Goal: Task Accomplishment & Management: Complete application form

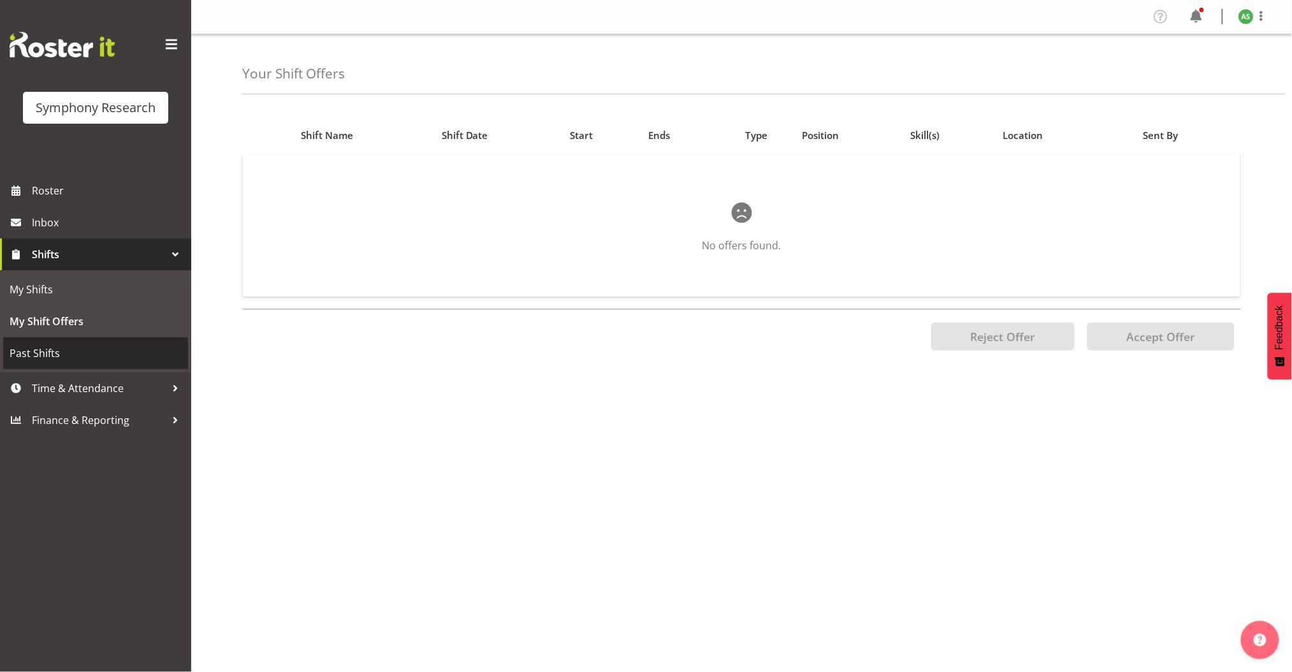
click at [55, 351] on span "Past Shifts" at bounding box center [96, 353] width 172 height 19
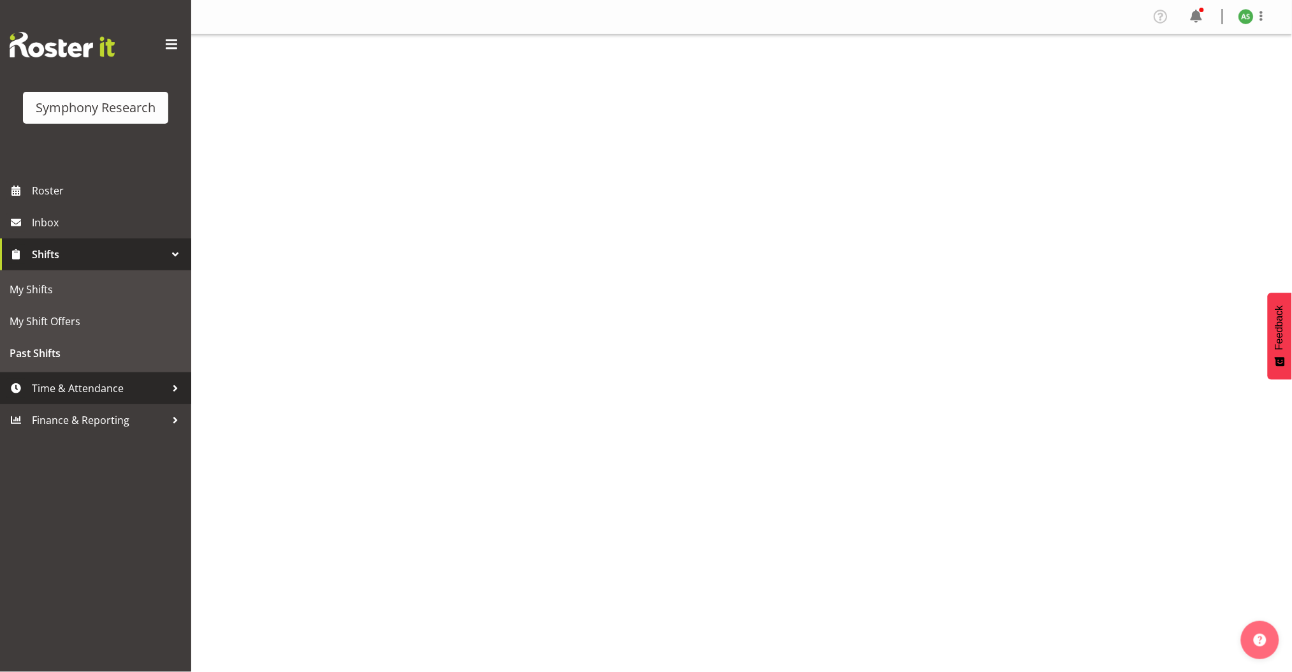
click at [78, 387] on span "Time & Attendance" at bounding box center [99, 388] width 134 height 19
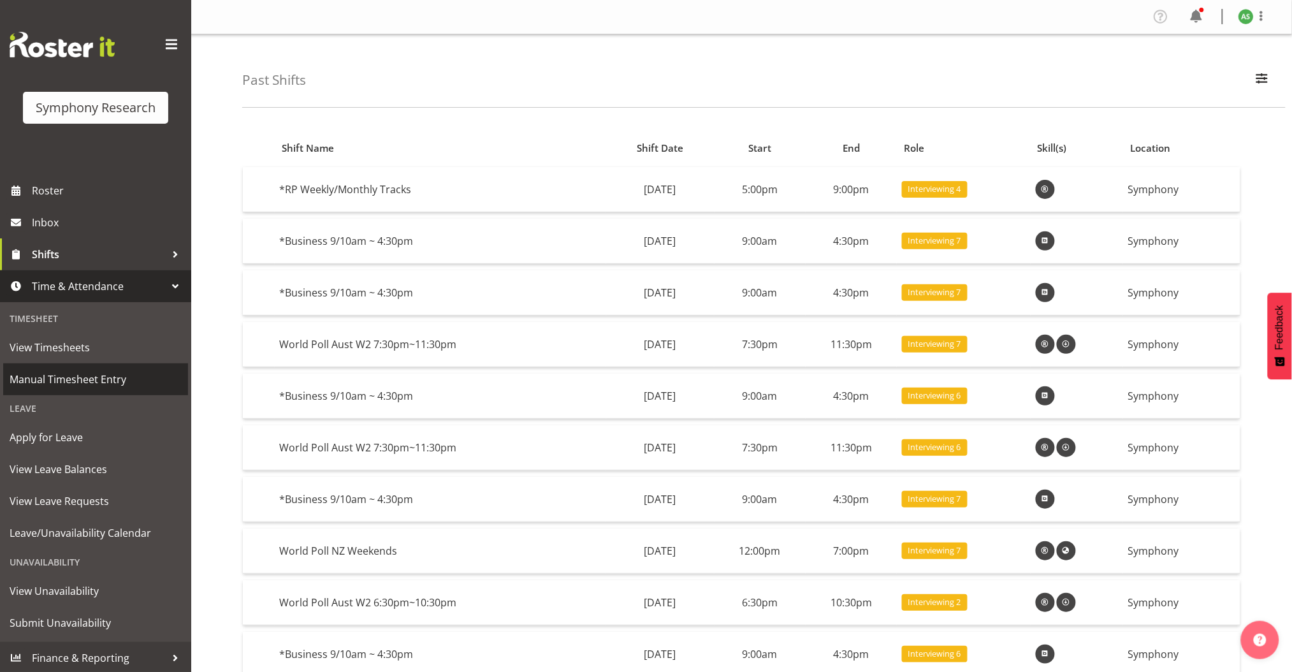
click at [95, 383] on span "Manual Timesheet Entry" at bounding box center [96, 379] width 172 height 19
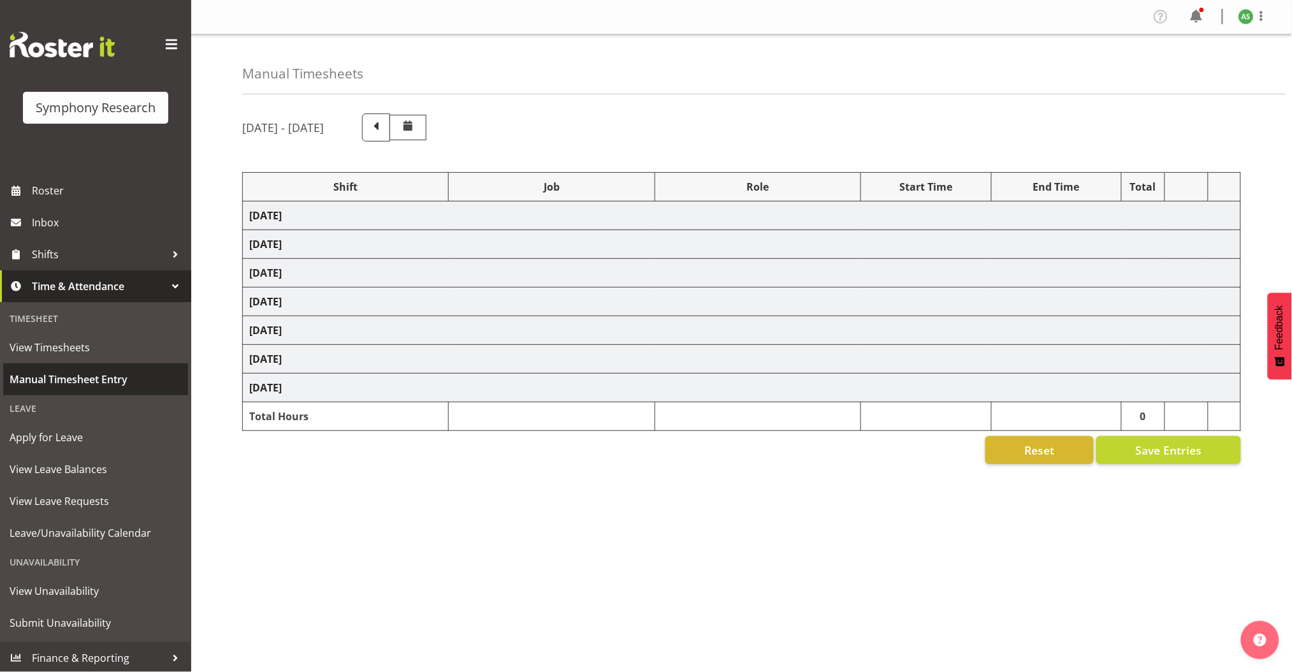
select select "26078"
select select "10499"
select select "47"
select select "56692"
select select "10499"
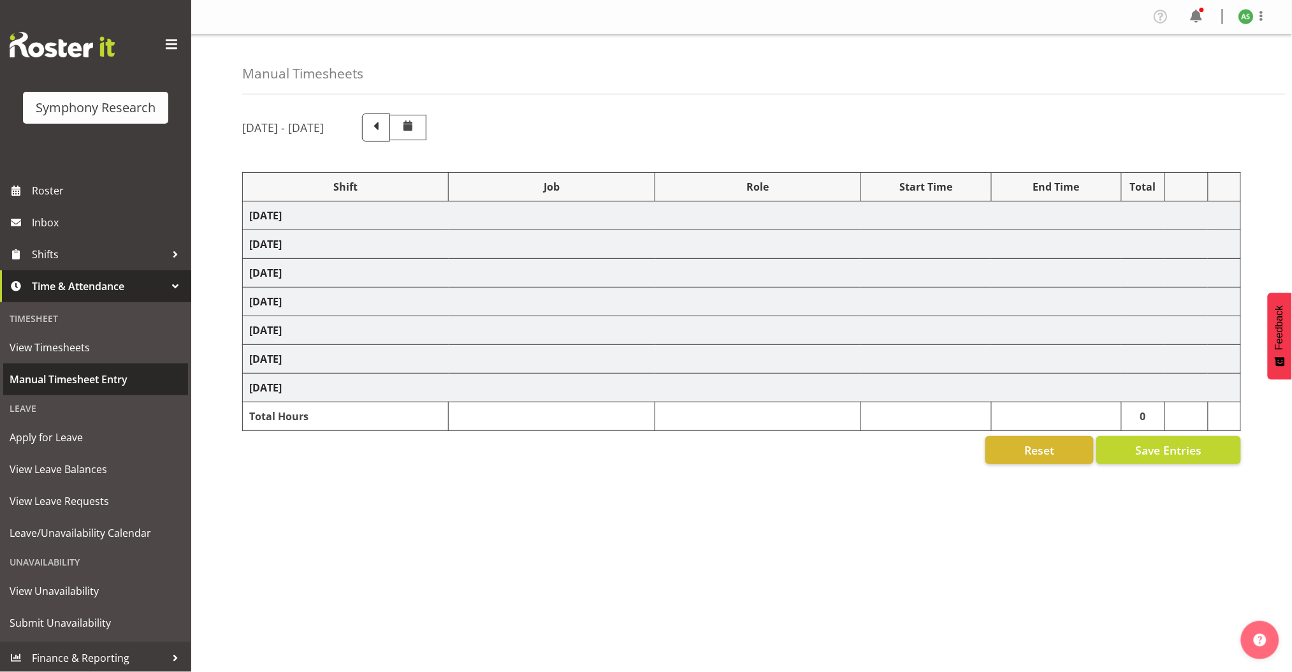
select select "47"
select select "26078"
select select "10587"
select select "47"
select select "26078"
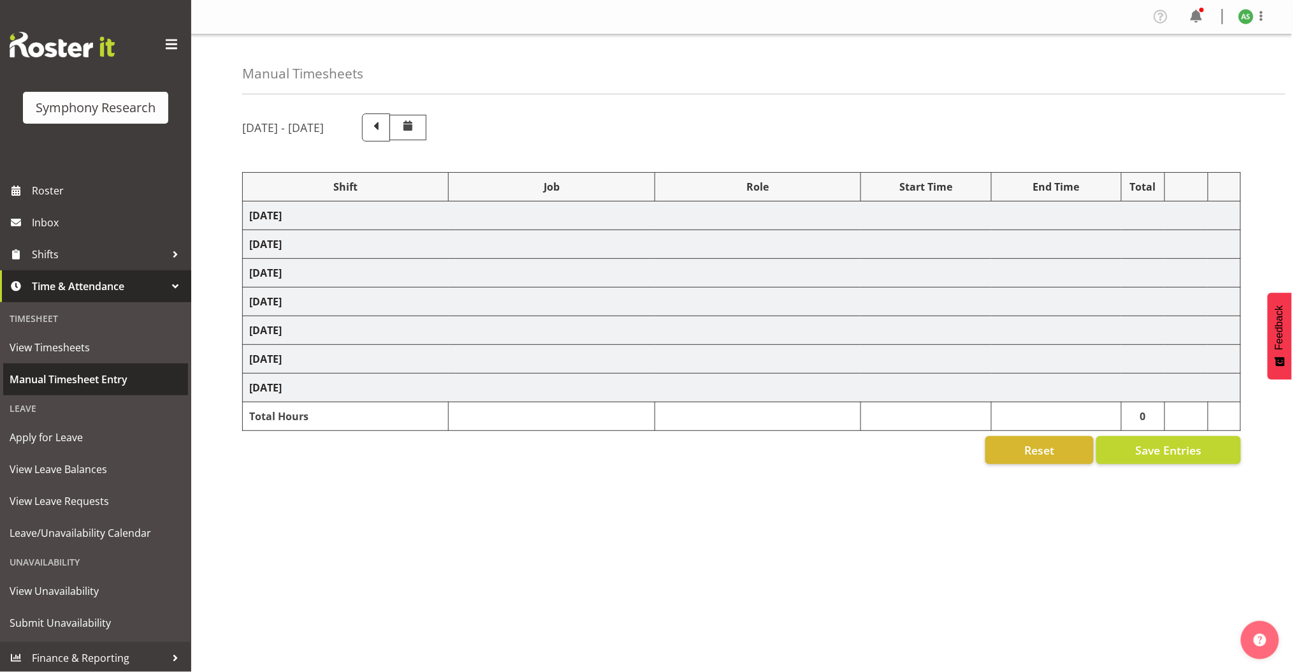
select select "10587"
select select "47"
select select "56692"
select select "10499"
select select "47"
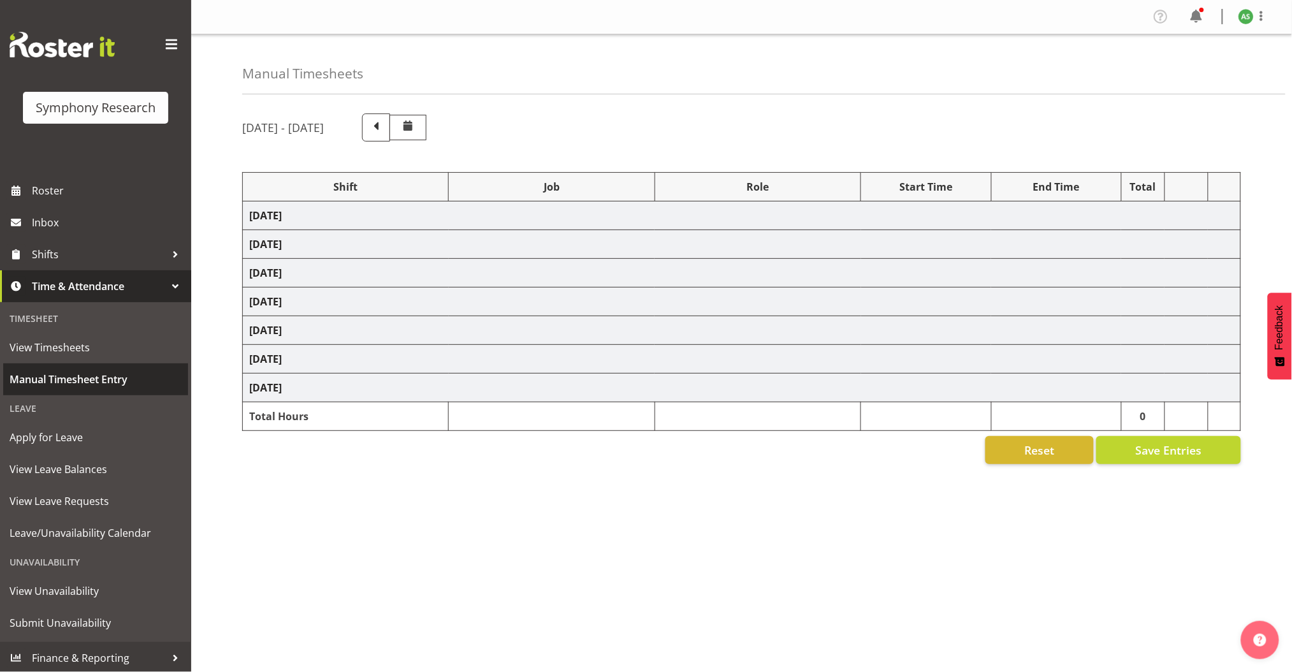
select select "26078"
select select "10730"
select select "47"
select select "26078"
select select "10730"
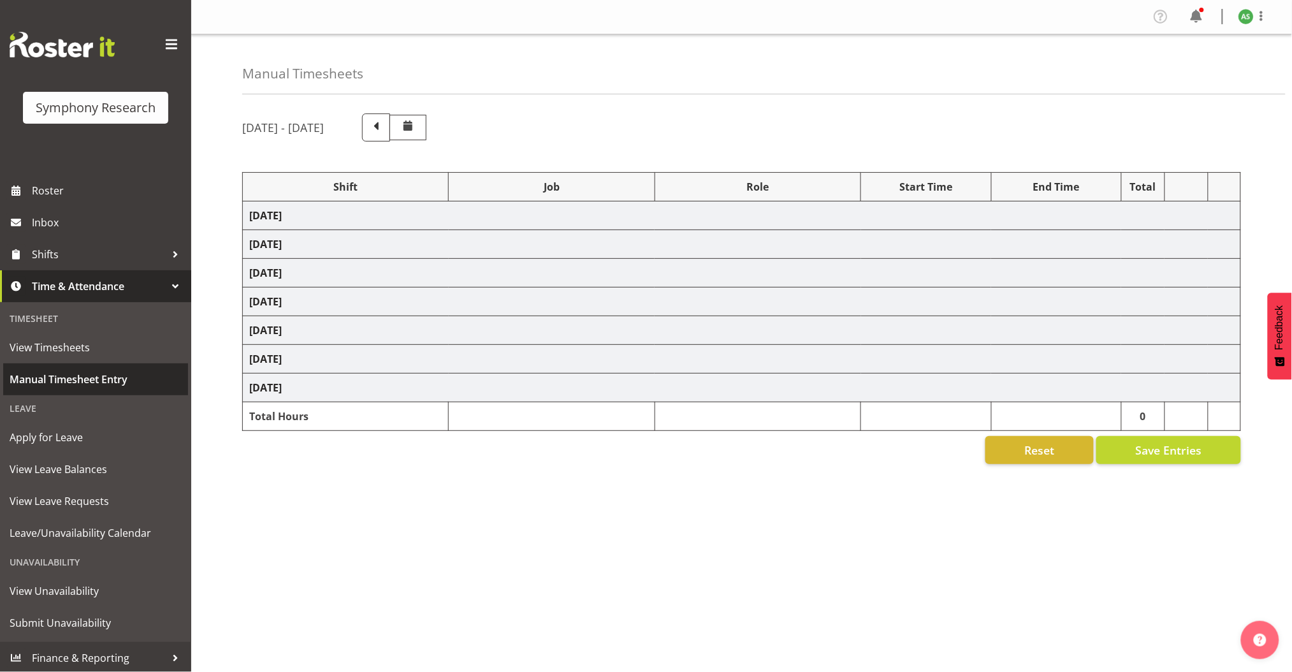
select select "47"
select select "48116"
select select "10730"
select select "47"
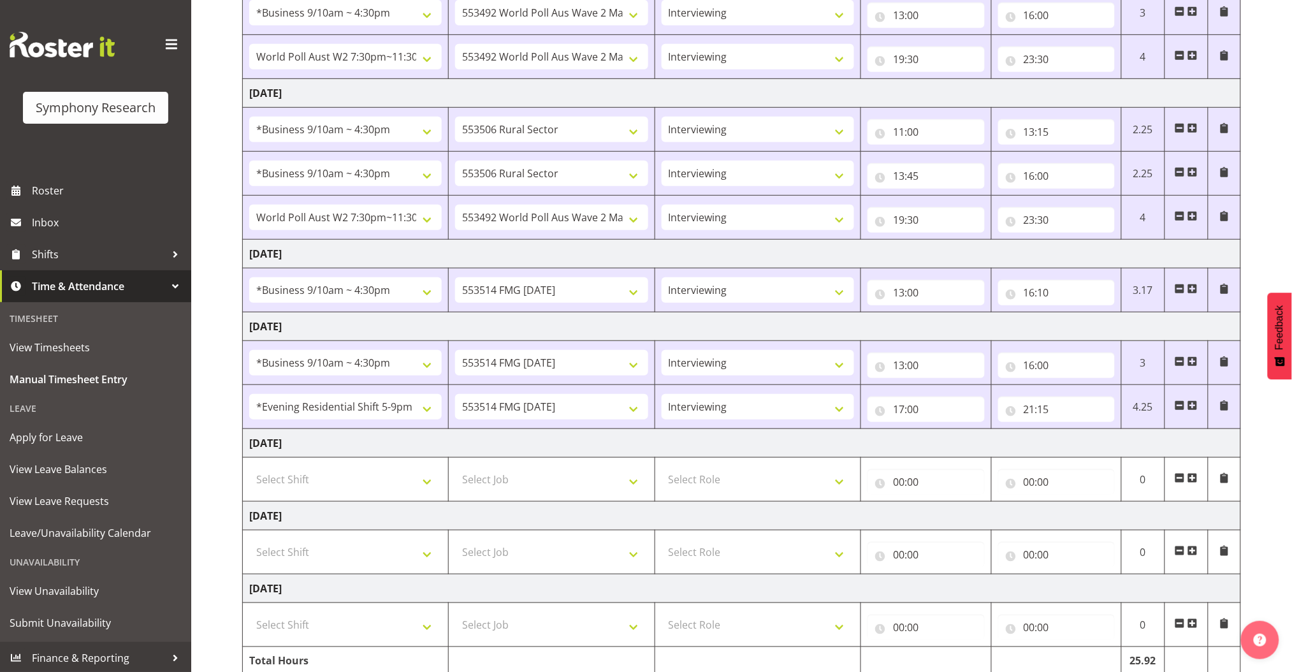
scroll to position [298, 0]
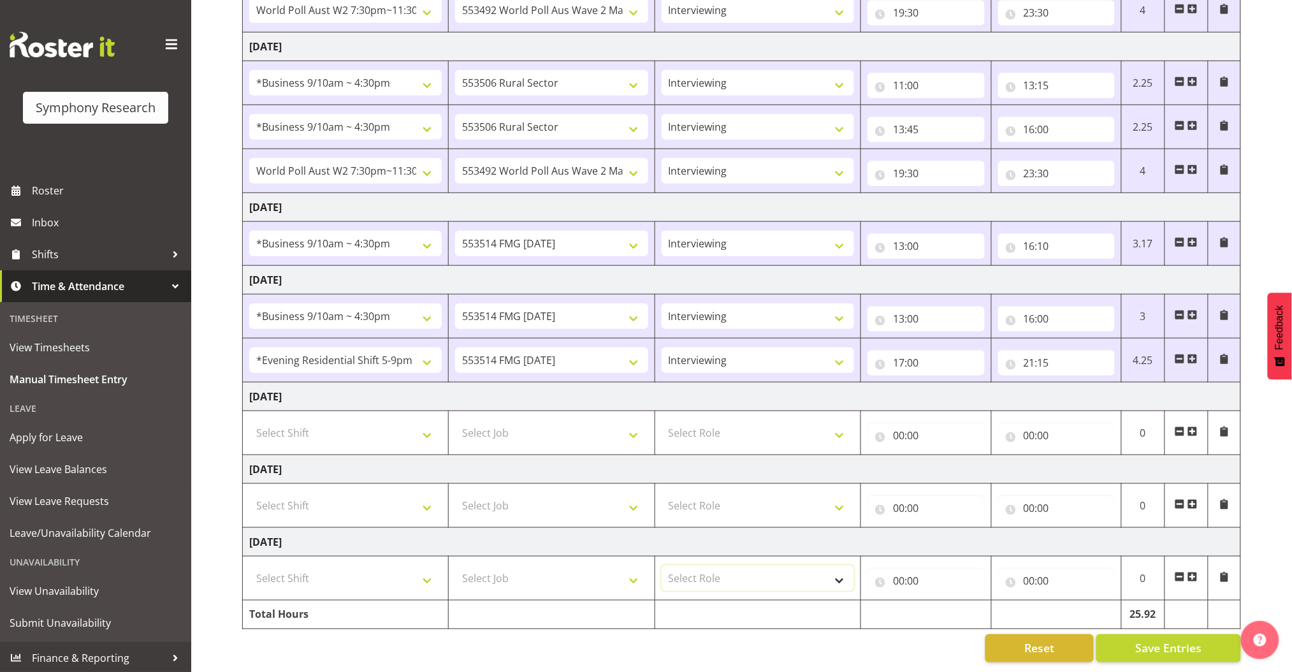
click at [745, 565] on select "Select Role Briefing Interviewing" at bounding box center [758, 577] width 193 height 25
select select "297"
click at [662, 565] on select "Select Role Briefing Interviewing" at bounding box center [758, 577] width 193 height 25
click at [741, 601] on td at bounding box center [758, 614] width 206 height 29
click at [708, 606] on td at bounding box center [758, 614] width 206 height 29
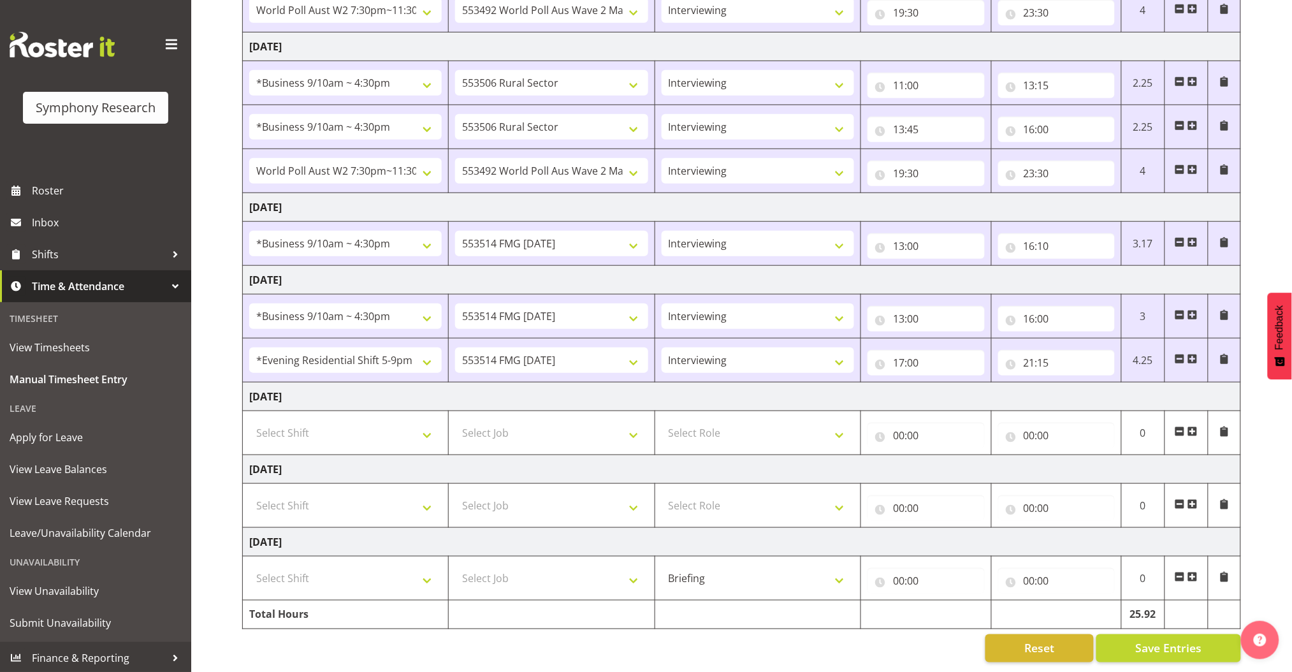
click at [1195, 572] on span at bounding box center [1193, 577] width 10 height 10
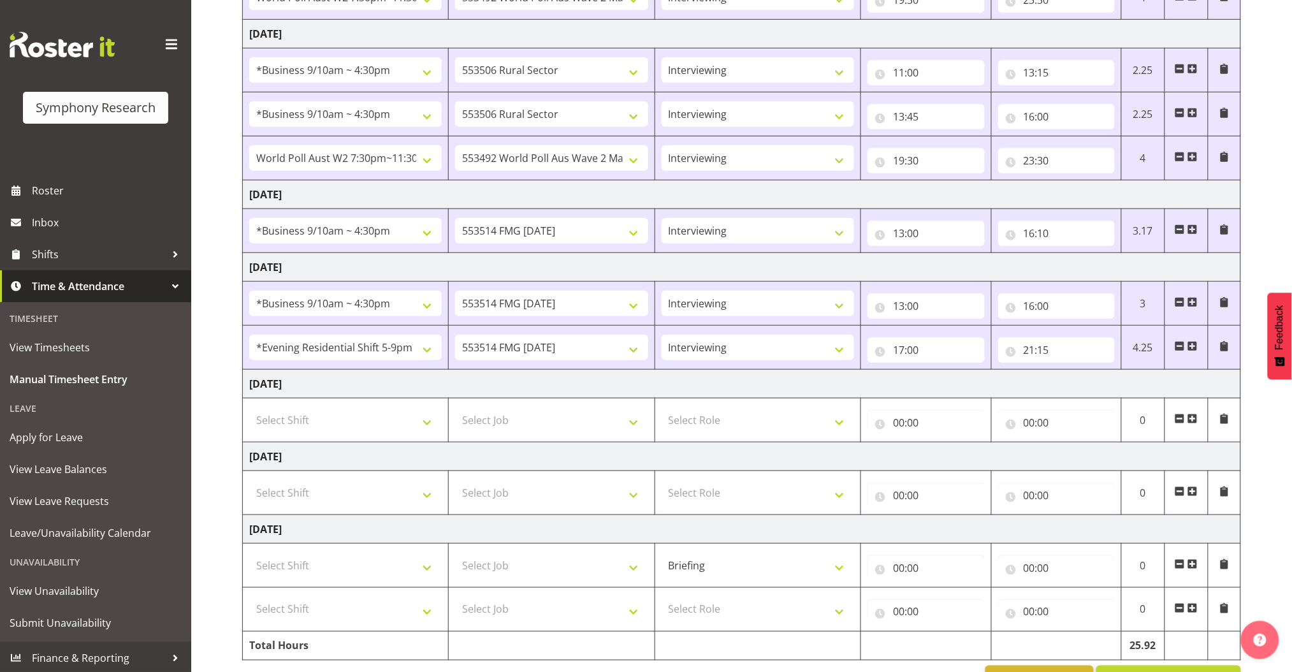
click at [1195, 561] on span at bounding box center [1193, 564] width 10 height 10
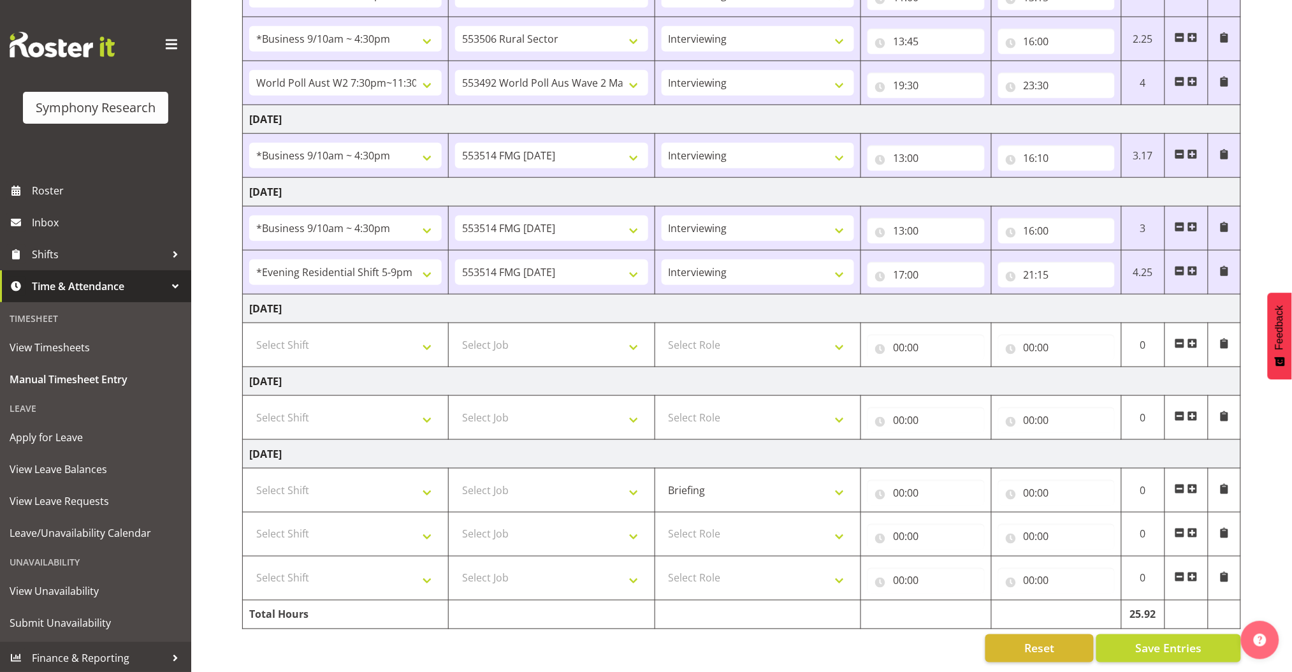
scroll to position [386, 0]
click at [714, 521] on select "Select Role Briefing Interviewing" at bounding box center [758, 533] width 193 height 25
select select "47"
click at [662, 521] on select "Select Role Briefing Interviewing" at bounding box center [758, 533] width 193 height 25
click at [709, 565] on select "Select Role Briefing Interviewing" at bounding box center [758, 577] width 193 height 25
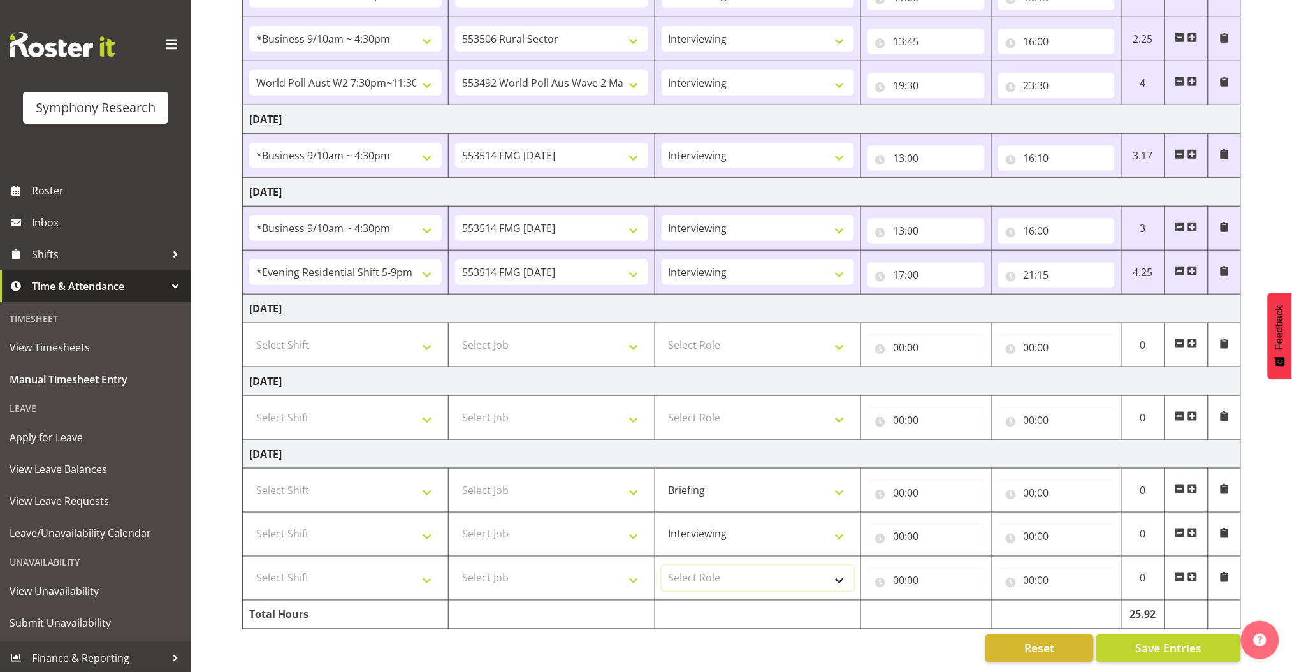
select select "47"
click at [662, 565] on select "Select Role Briefing Interviewing" at bounding box center [758, 577] width 193 height 25
click at [597, 477] on select "Select Job 550060 IF Admin 553492 World Poll Aus Wave 2 Main 2025 553493 World …" at bounding box center [551, 489] width 193 height 25
select select "10732"
click at [455, 477] on select "Select Job 550060 IF Admin 553492 World Poll Aus Wave 2 Main 2025 553493 World …" at bounding box center [551, 489] width 193 height 25
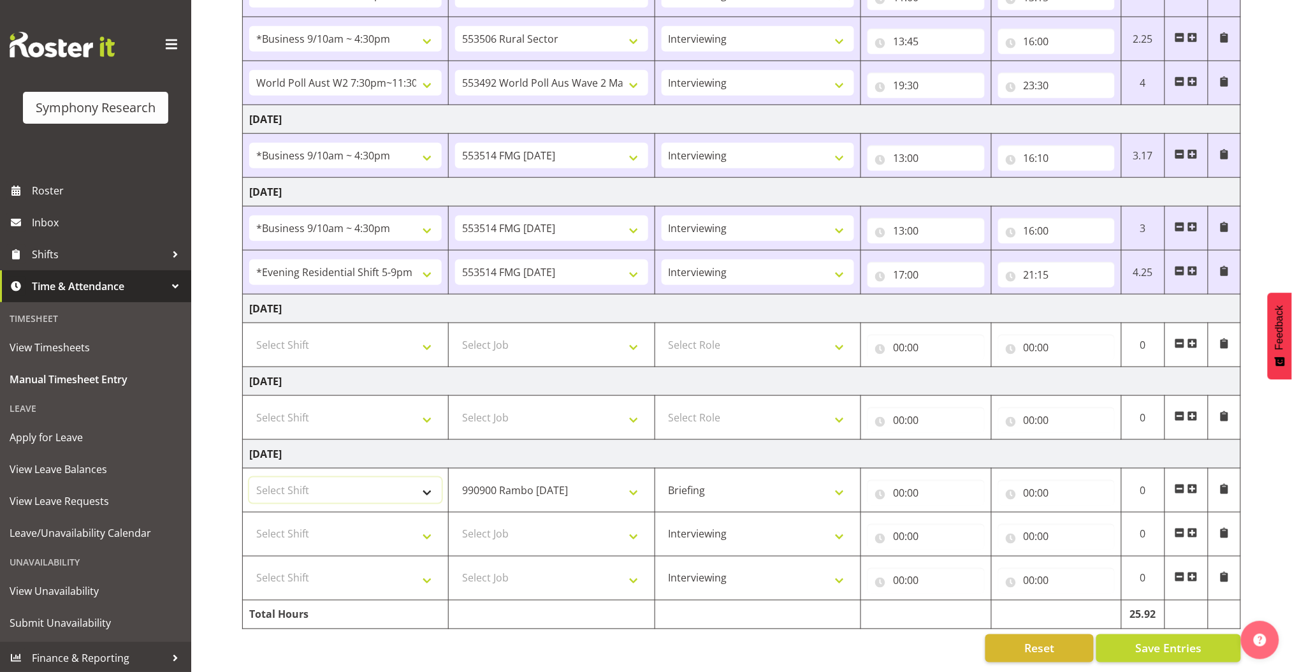
click at [426, 480] on select "Select Shift !!Weekend Residential (Roster IT Shift Label) *Business 9/10am ~ 4…" at bounding box center [345, 489] width 193 height 25
select select "2690"
click at [249, 477] on select "Select Shift !!Weekend Residential (Roster IT Shift Label) *Business 9/10am ~ 4…" at bounding box center [345, 489] width 193 height 25
click at [891, 480] on input "00:00" at bounding box center [926, 492] width 117 height 25
click at [940, 513] on select "00 01 02 03 04 05 06 07 08 09 10 11 12 13 14 15 16 17 18 19 20 21 22 23" at bounding box center [954, 525] width 29 height 25
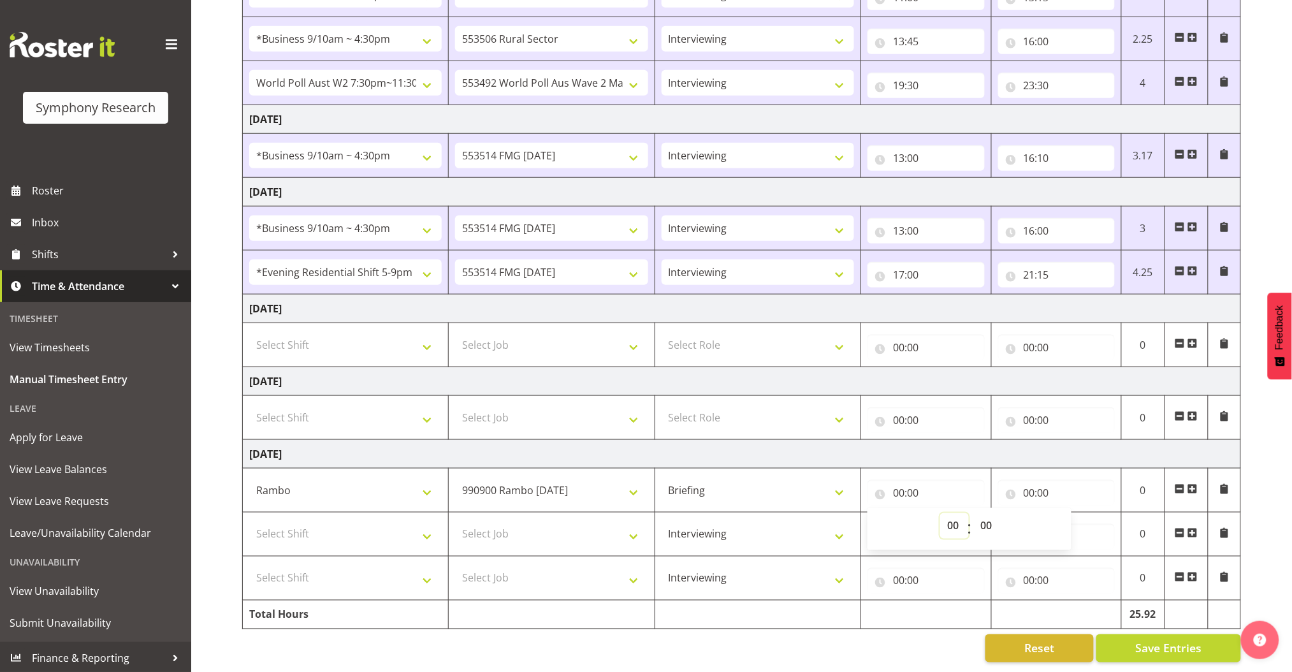
select select "12"
click at [940, 513] on select "00 01 02 03 04 05 06 07 08 09 10 11 12 13 14 15 16 17 18 19 20 21 22 23" at bounding box center [954, 525] width 29 height 25
type input "12:00"
click at [1031, 480] on input "00:00" at bounding box center [1056, 492] width 117 height 25
click at [1084, 513] on select "00 01 02 03 04 05 06 07 08 09 10 11 12 13 14 15 16 17 18 19 20 21 22 23" at bounding box center [1085, 525] width 29 height 25
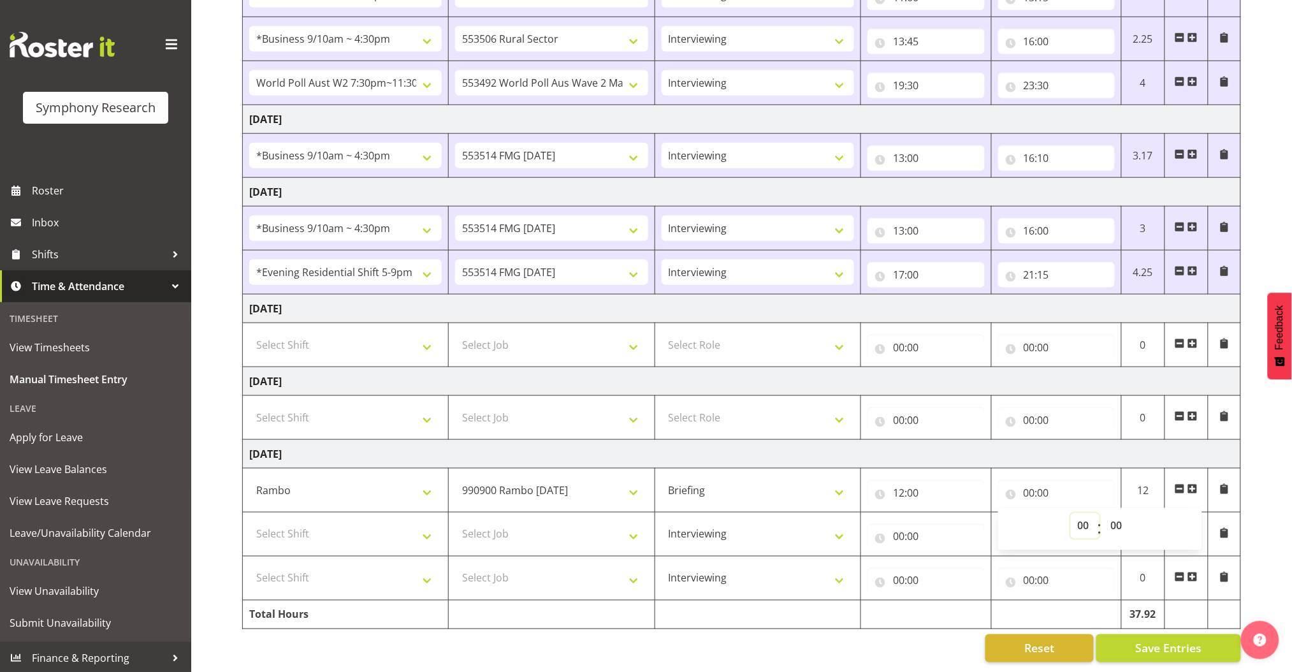
select select "12"
click at [1071, 513] on select "00 01 02 03 04 05 06 07 08 09 10 11 12 13 14 15 16 17 18 19 20 21 22 23" at bounding box center [1085, 525] width 29 height 25
type input "12:00"
click at [1046, 480] on input "12:00" at bounding box center [1056, 492] width 117 height 25
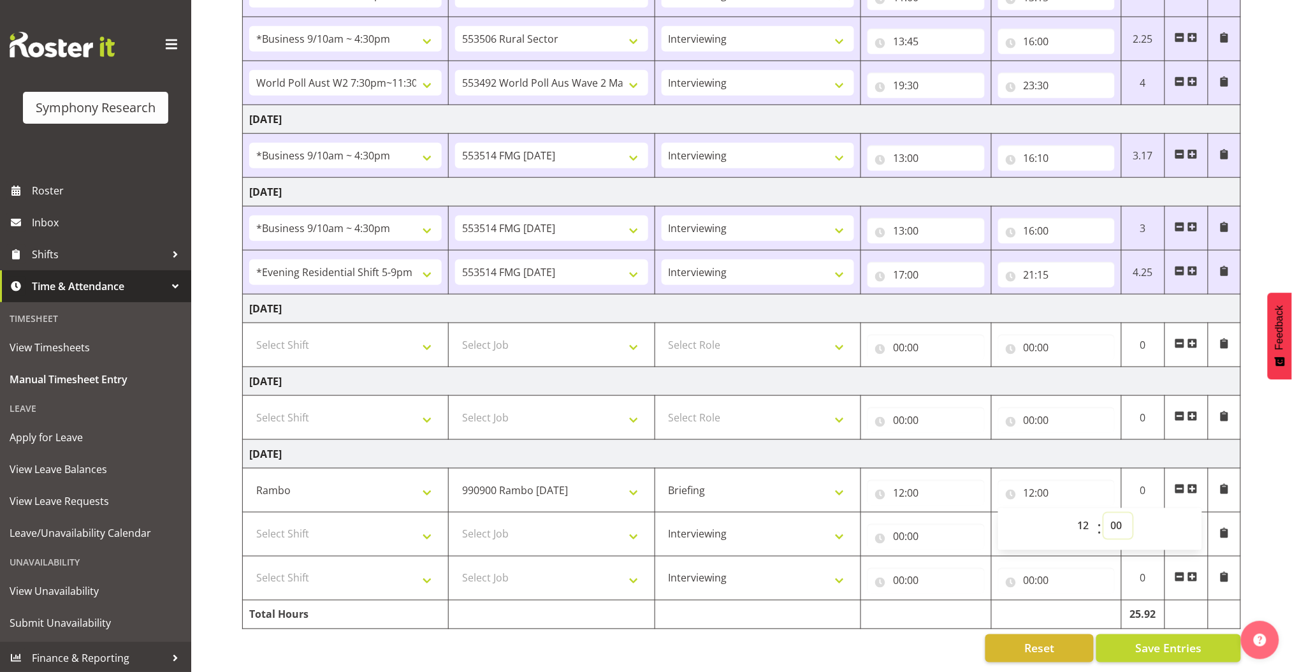
click at [1116, 513] on select "00 01 02 03 04 05 06 07 08 09 10 11 12 13 14 15 16 17 18 19 20 21 22 23 24 25 2…" at bounding box center [1118, 525] width 29 height 25
select select "45"
click at [1104, 513] on select "00 01 02 03 04 05 06 07 08 09 10 11 12 13 14 15 16 17 18 19 20 21 22 23 24 25 2…" at bounding box center [1118, 525] width 29 height 25
type input "12:45"
click at [588, 528] on select "Select Job 550060 IF Admin 553492 World Poll Aus Wave 2 Main 2025 553493 World …" at bounding box center [551, 533] width 193 height 25
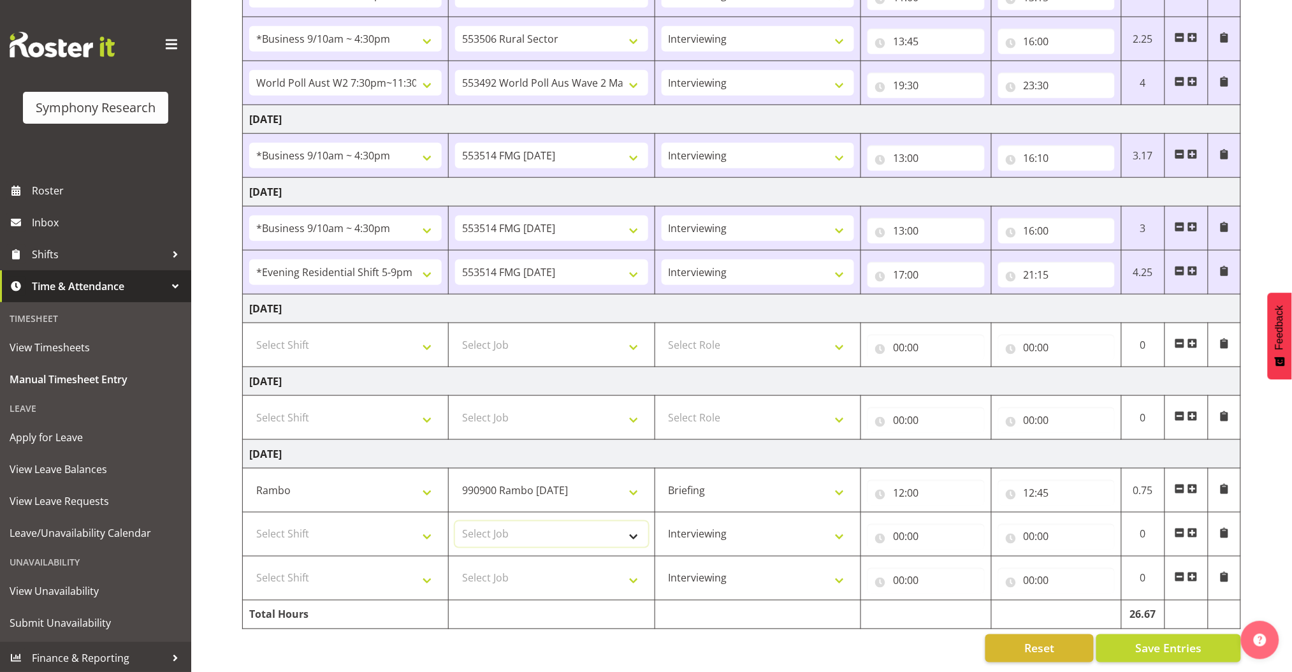
select select "10732"
click at [455, 521] on select "Select Job 550060 IF Admin 553492 World Poll Aus Wave 2 Main 2025 553493 World …" at bounding box center [551, 533] width 193 height 25
click at [426, 523] on select "Select Shift !!Weekend Residential (Roster IT Shift Label) *Business 9/10am ~ 4…" at bounding box center [345, 533] width 193 height 25
select select "43777"
click at [249, 521] on select "Select Shift !!Weekend Residential (Roster IT Shift Label) *Business 9/10am ~ 4…" at bounding box center [345, 533] width 193 height 25
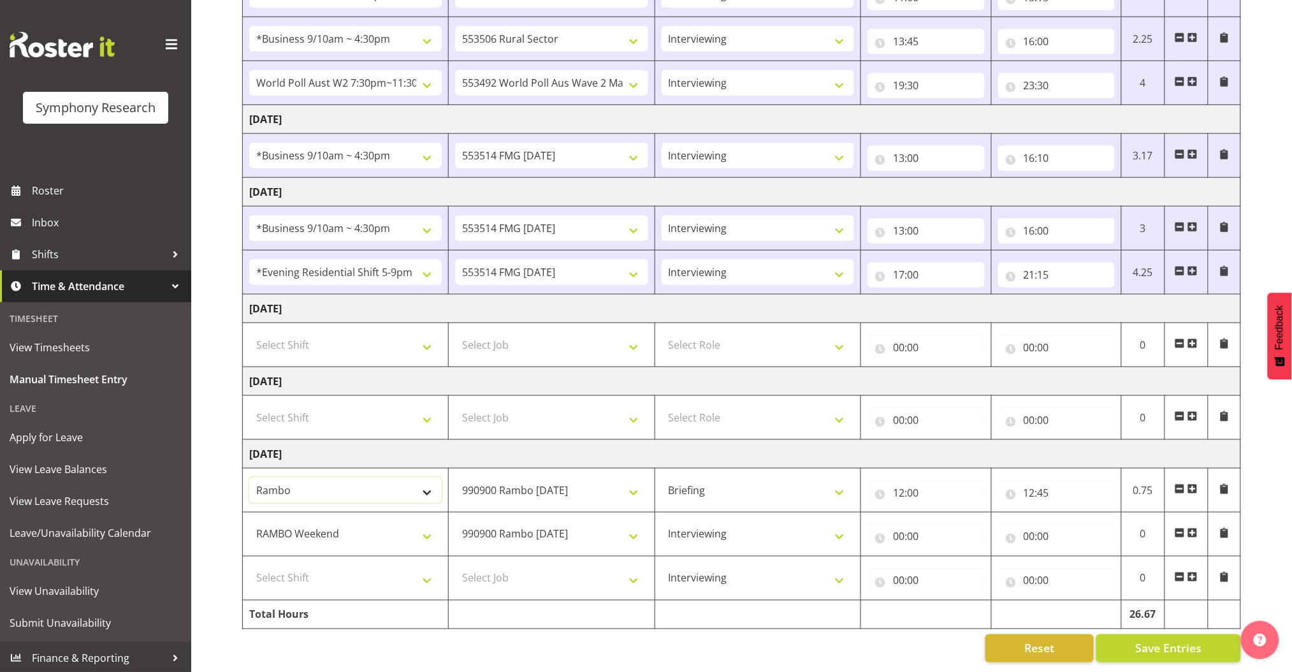
click at [404, 480] on select "!!Weekend Residential (Roster IT Shift Label) *Business 9/10am ~ 4:30pm *Busine…" at bounding box center [345, 489] width 193 height 25
select select "43777"
click at [249, 477] on select "!!Weekend Residential (Roster IT Shift Label) *Business 9/10am ~ 4:30pm *Busine…" at bounding box center [345, 489] width 193 height 25
click at [630, 566] on select "Select Job 550060 IF Admin 553492 World Poll Aus Wave 2 Main 2025 553493 World …" at bounding box center [551, 577] width 193 height 25
click at [902, 524] on input "00:00" at bounding box center [926, 536] width 117 height 25
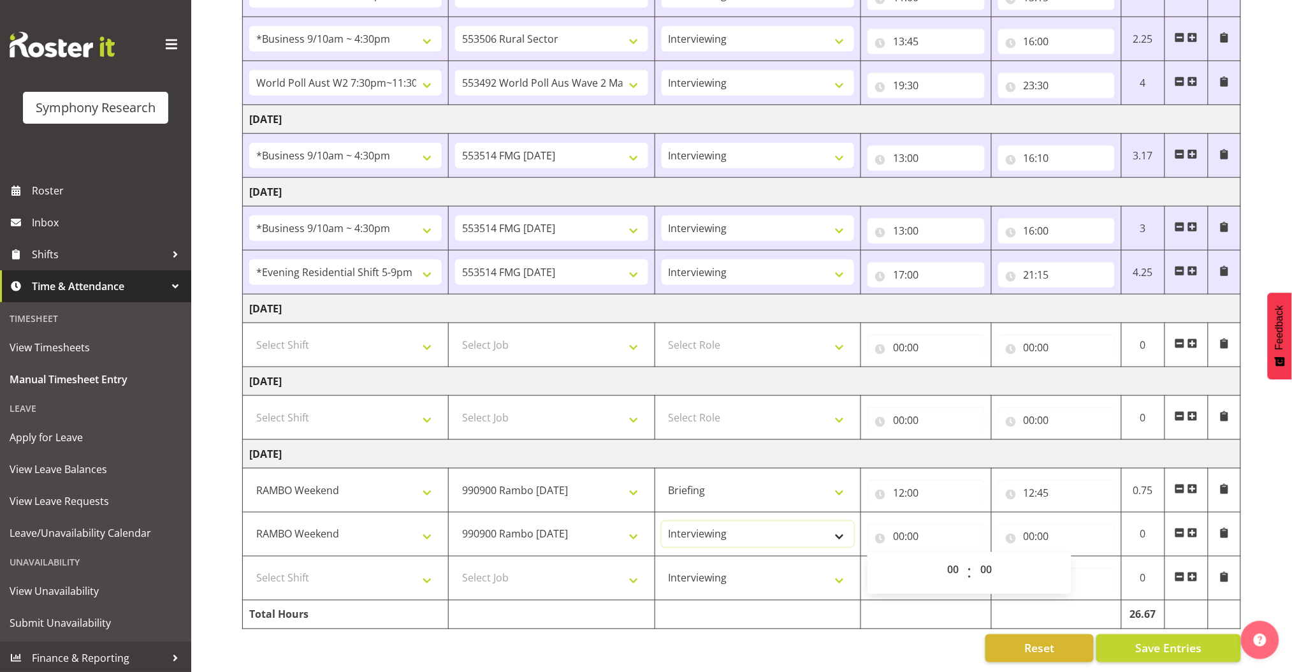
click at [812, 525] on select "Briefing Interviewing" at bounding box center [758, 533] width 193 height 25
click at [898, 526] on input "00:00" at bounding box center [926, 536] width 117 height 25
click at [896, 525] on input "00:00" at bounding box center [926, 536] width 117 height 25
click at [956, 558] on select "00 01 02 03 04 05 06 07 08 09 10 11 12 13 14 15 16 17 18 19 20 21 22 23" at bounding box center [954, 569] width 29 height 25
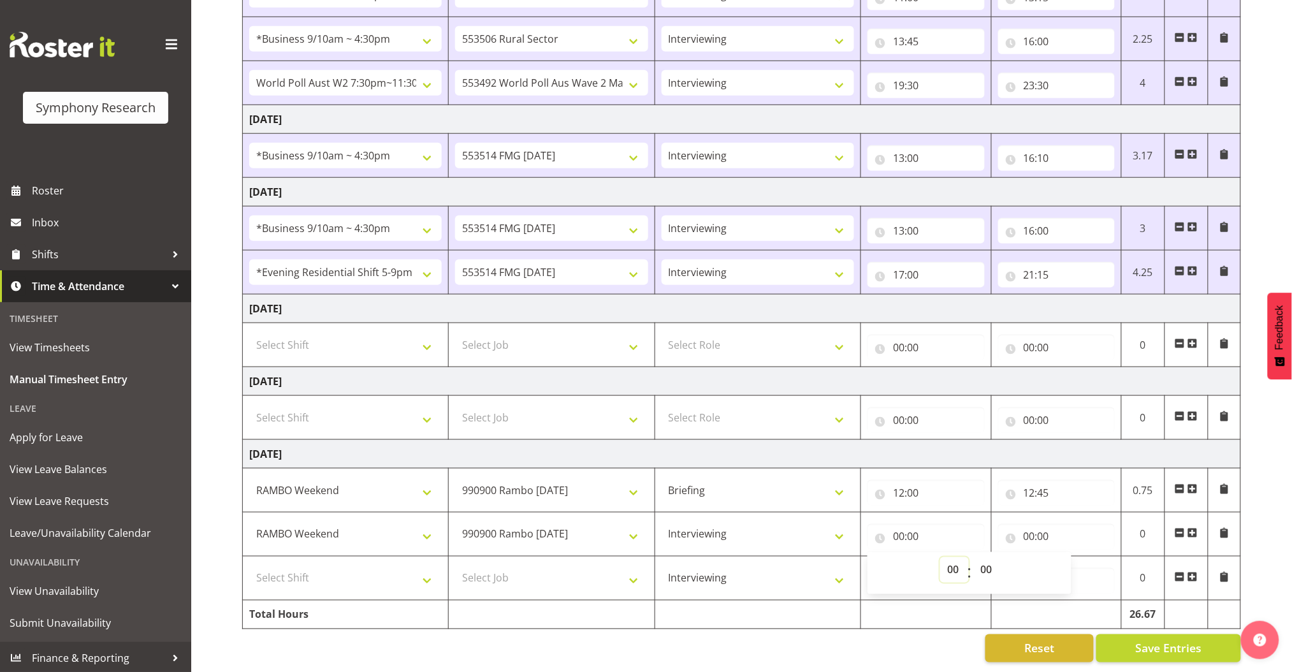
select select "12"
click at [940, 557] on select "00 01 02 03 04 05 06 07 08 09 10 11 12 13 14 15 16 17 18 19 20 21 22 23" at bounding box center [954, 569] width 29 height 25
type input "12:00"
click at [917, 524] on input "12:00" at bounding box center [926, 536] width 117 height 25
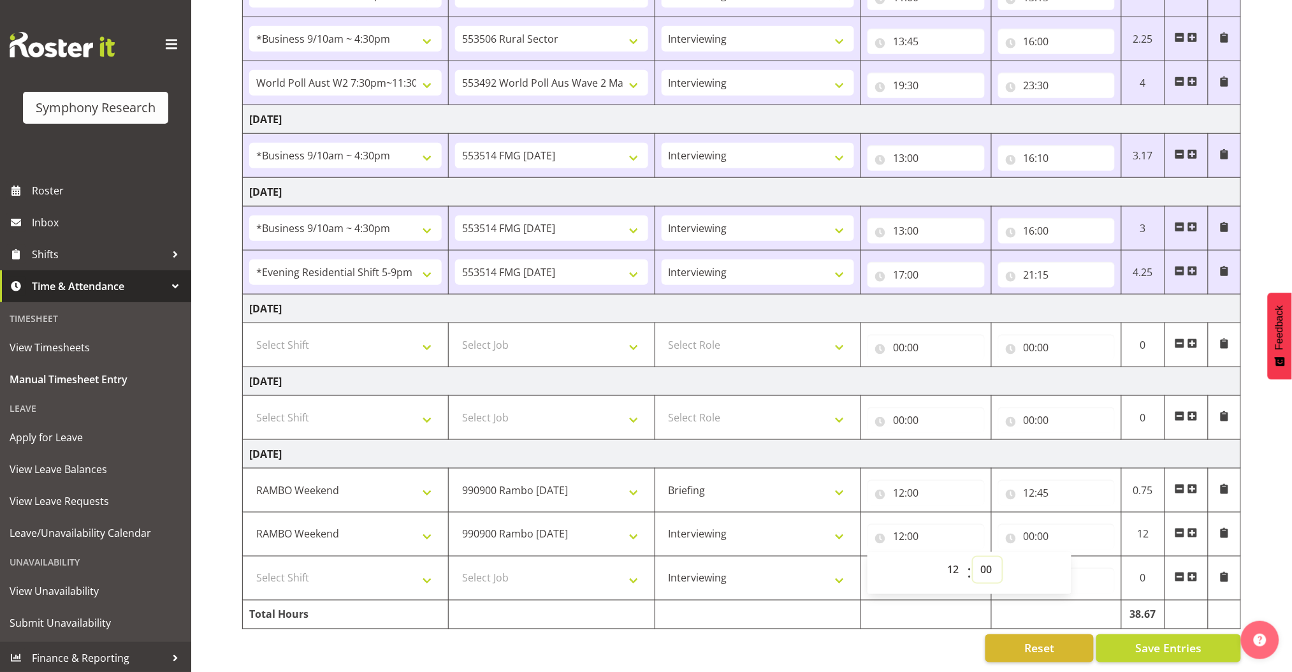
click at [987, 557] on select "00 01 02 03 04 05 06 07 08 09 10 11 12 13 14 15 16 17 18 19 20 21 22 23 24 25 2…" at bounding box center [987, 569] width 29 height 25
select select "45"
click at [973, 557] on select "00 01 02 03 04 05 06 07 08 09 10 11 12 13 14 15 16 17 18 19 20 21 22 23 24 25 2…" at bounding box center [987, 569] width 29 height 25
type input "12:45"
click at [1029, 525] on input "00:00" at bounding box center [1056, 536] width 117 height 25
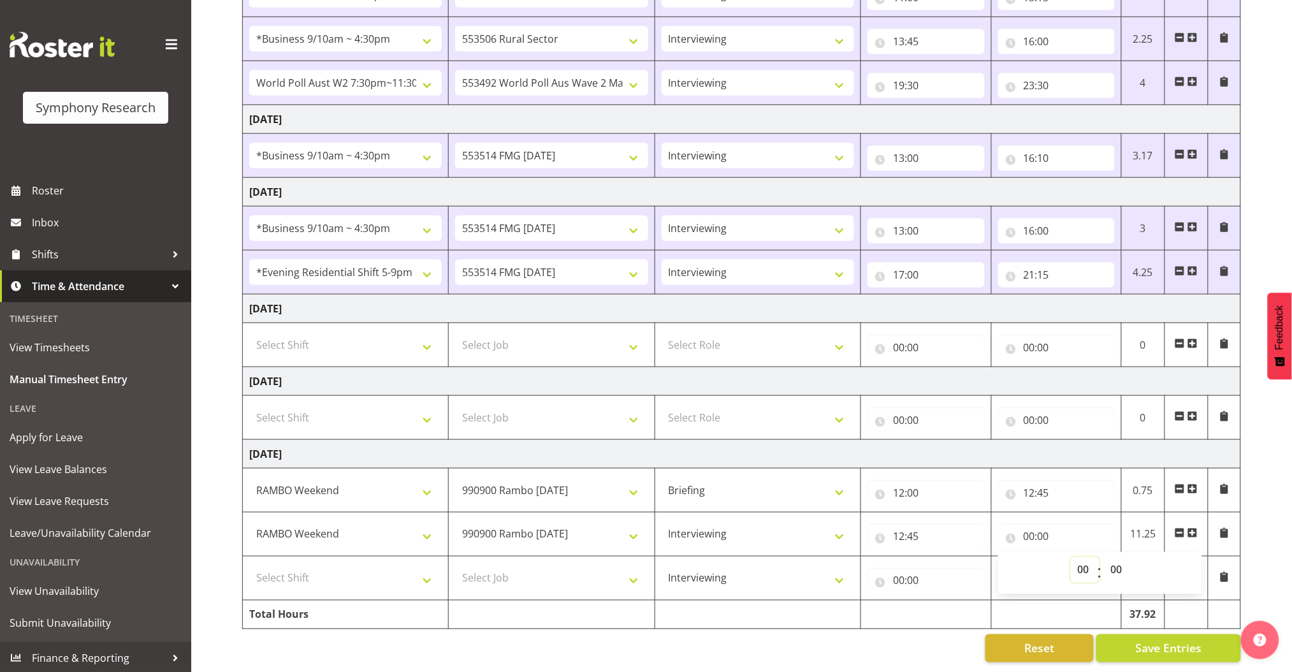
click at [1082, 557] on select "00 01 02 03 04 05 06 07 08 09 10 11 12 13 14 15 16 17 18 19 20 21 22 23" at bounding box center [1085, 569] width 29 height 25
select select "16"
click at [1071, 557] on select "00 01 02 03 04 05 06 07 08 09 10 11 12 13 14 15 16 17 18 19 20 21 22 23" at bounding box center [1085, 569] width 29 height 25
type input "16:00"
click at [425, 569] on select "Select Shift !!Weekend Residential (Roster IT Shift Label) *Business 9/10am ~ 4…" at bounding box center [345, 577] width 193 height 25
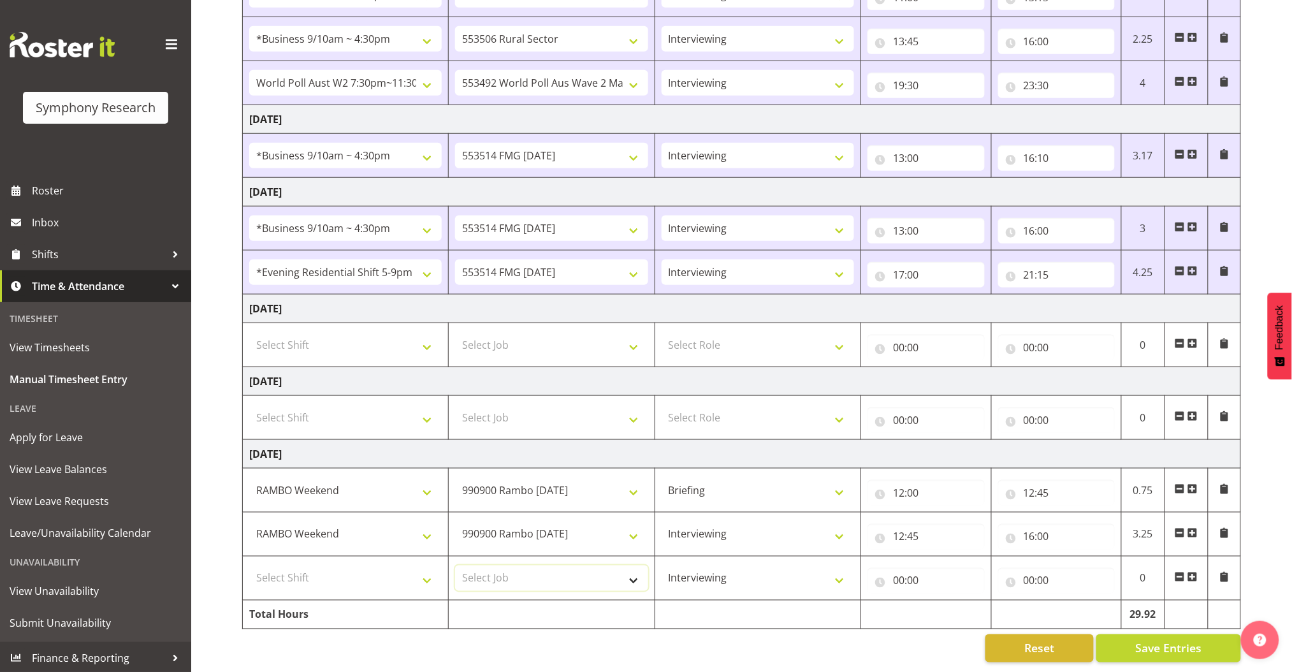
click at [514, 565] on select "Select Job 550060 IF Admin 553492 World Poll Aus Wave 2 Main 2025 553493 World …" at bounding box center [551, 577] width 193 height 25
click at [409, 565] on select "Select Shift !!Weekend Residential (Roster IT Shift Label) *Business 9/10am ~ 4…" at bounding box center [345, 577] width 193 height 25
select select "43777"
click at [249, 565] on select "Select Shift !!Weekend Residential (Roster IT Shift Label) *Business 9/10am ~ 4…" at bounding box center [345, 577] width 193 height 25
click at [546, 565] on select "Select Job 550060 IF Admin 553492 World Poll Aus Wave 2 Main 2025 553493 World …" at bounding box center [551, 577] width 193 height 25
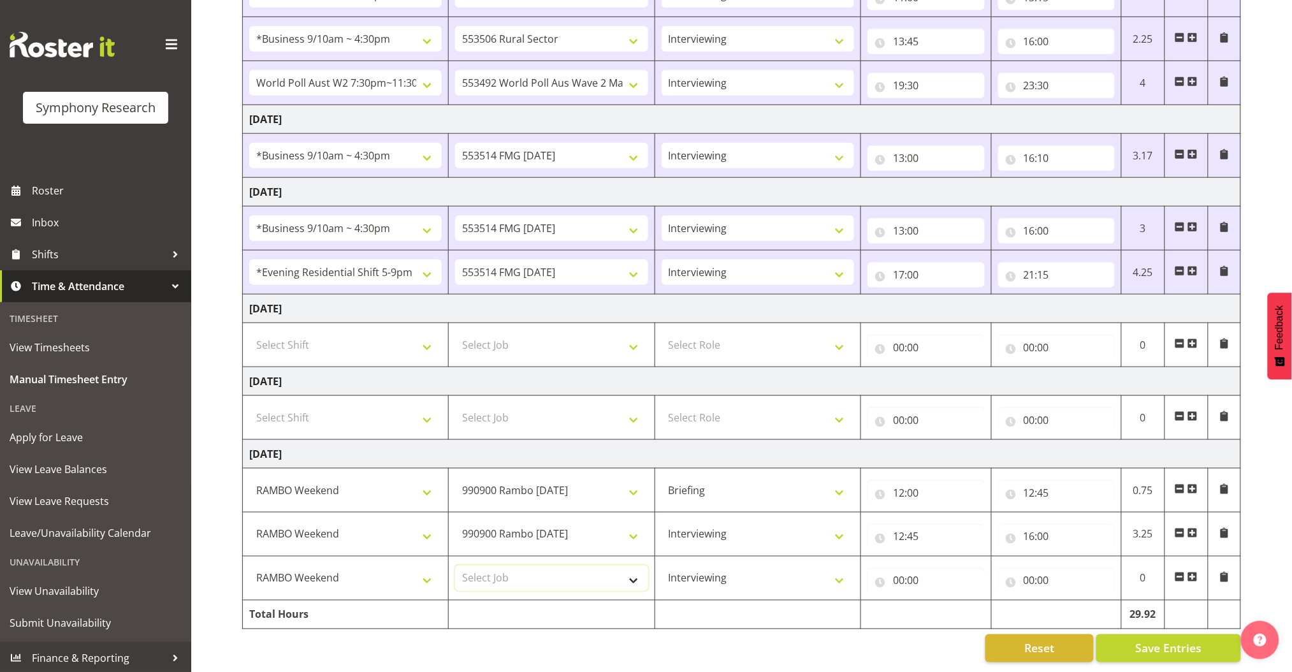
select select "10732"
click at [455, 565] on select "Select Job 550060 IF Admin 553492 World Poll Aus Wave 2 Main 2025 553493 World …" at bounding box center [551, 577] width 193 height 25
click at [934, 568] on input "00:00" at bounding box center [926, 580] width 117 height 25
click at [913, 568] on input "00:00" at bounding box center [926, 580] width 117 height 25
click at [1192, 572] on span at bounding box center [1193, 577] width 10 height 10
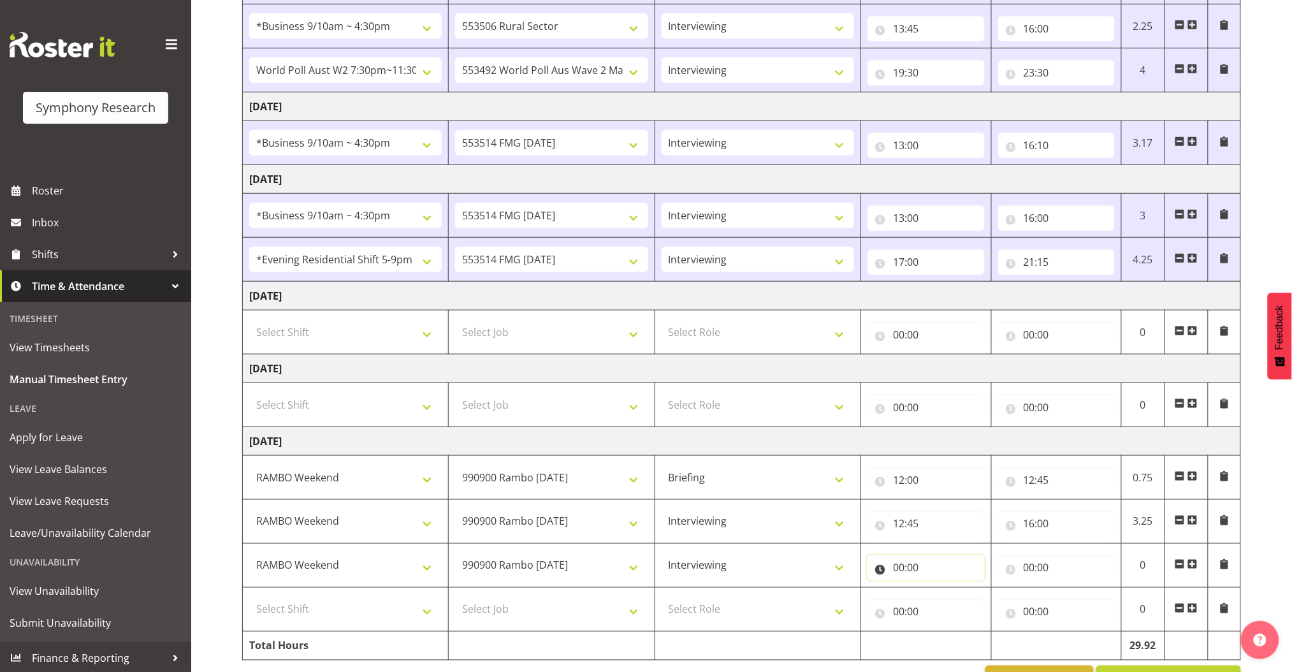
click at [903, 572] on input "00:00" at bounding box center [926, 567] width 117 height 25
click at [903, 569] on input "00:00" at bounding box center [926, 567] width 117 height 25
click at [899, 571] on input "00:00" at bounding box center [926, 567] width 117 height 25
click at [899, 570] on input "00:00" at bounding box center [926, 567] width 117 height 25
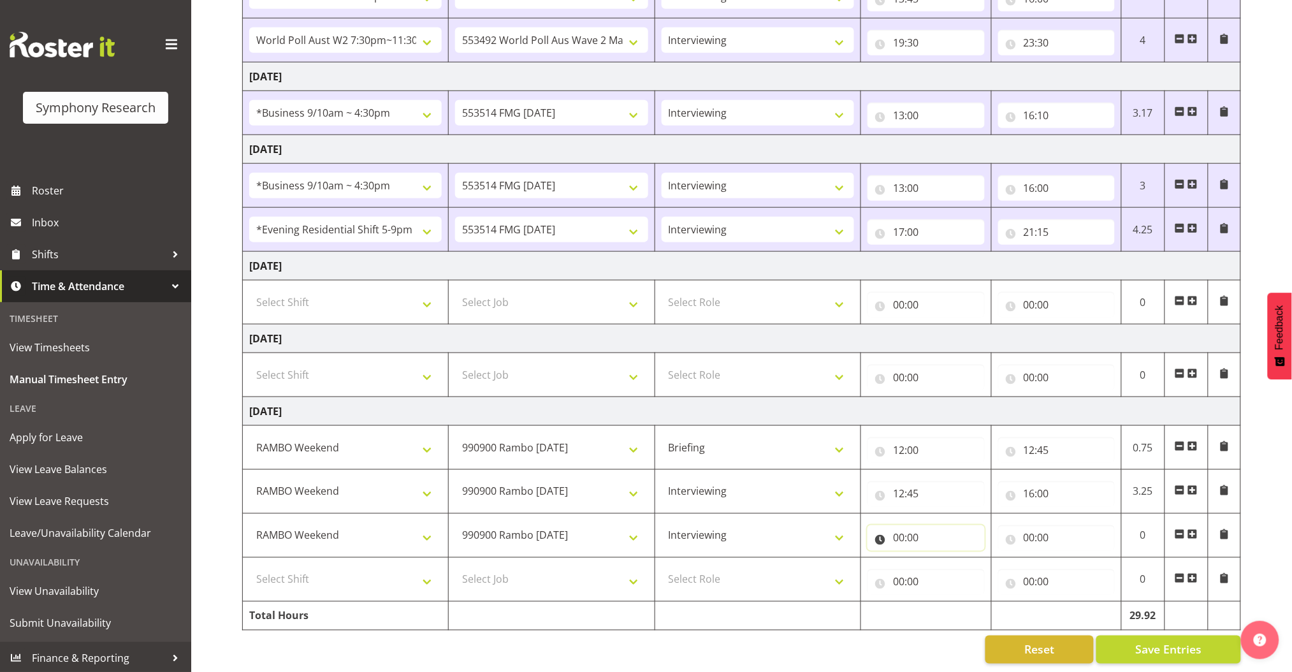
scroll to position [431, 0]
click at [895, 524] on input "00:00" at bounding box center [926, 536] width 117 height 25
click at [956, 558] on select "00 01 02 03 04 05 06 07 08 09 10 11 12 13 14 15 16 17 18 19 20 21 22 23" at bounding box center [954, 569] width 29 height 25
select select "16"
click at [940, 557] on select "00 01 02 03 04 05 06 07 08 09 10 11 12 13 14 15 16 17 18 19 20 21 22 23" at bounding box center [954, 569] width 29 height 25
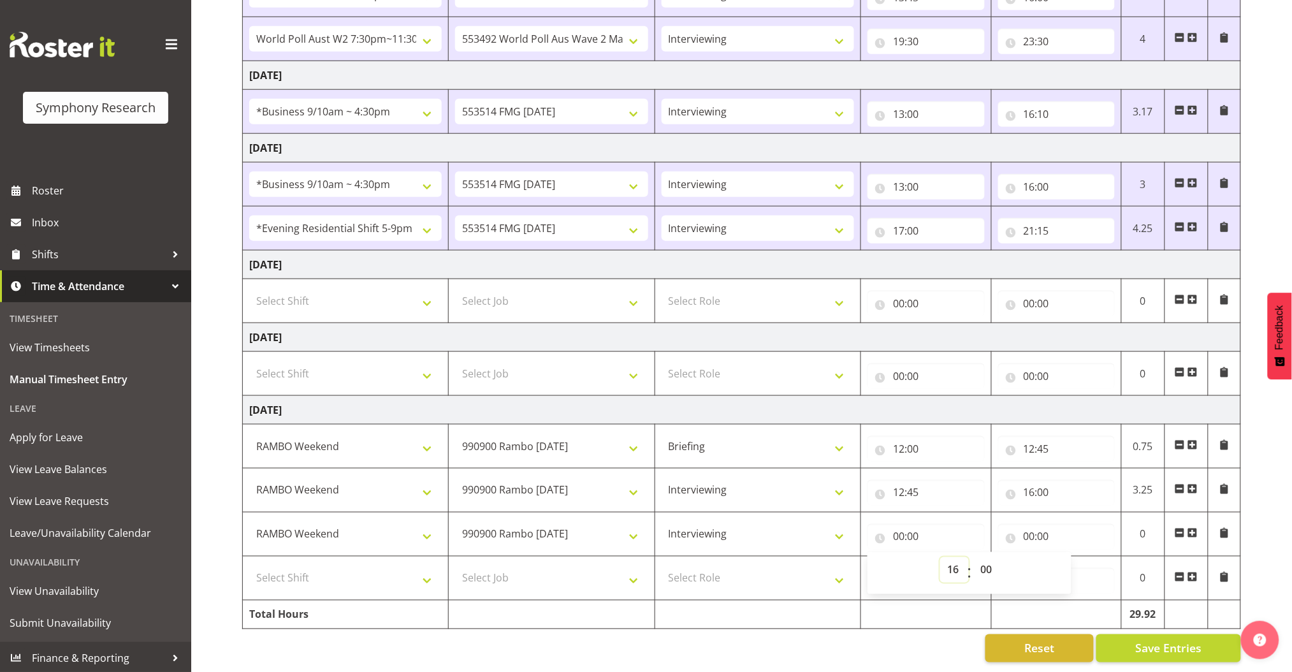
type input "16:00"
click at [1028, 524] on input "00:00" at bounding box center [1056, 536] width 117 height 25
click at [1083, 557] on select "00 01 02 03 04 05 06 07 08 09 10 11 12 13 14 15 16 17 18 19 20 21 22 23" at bounding box center [1085, 569] width 29 height 25
select select "16"
click at [1071, 557] on select "00 01 02 03 04 05 06 07 08 09 10 11 12 13 14 15 16 17 18 19 20 21 22 23" at bounding box center [1085, 569] width 29 height 25
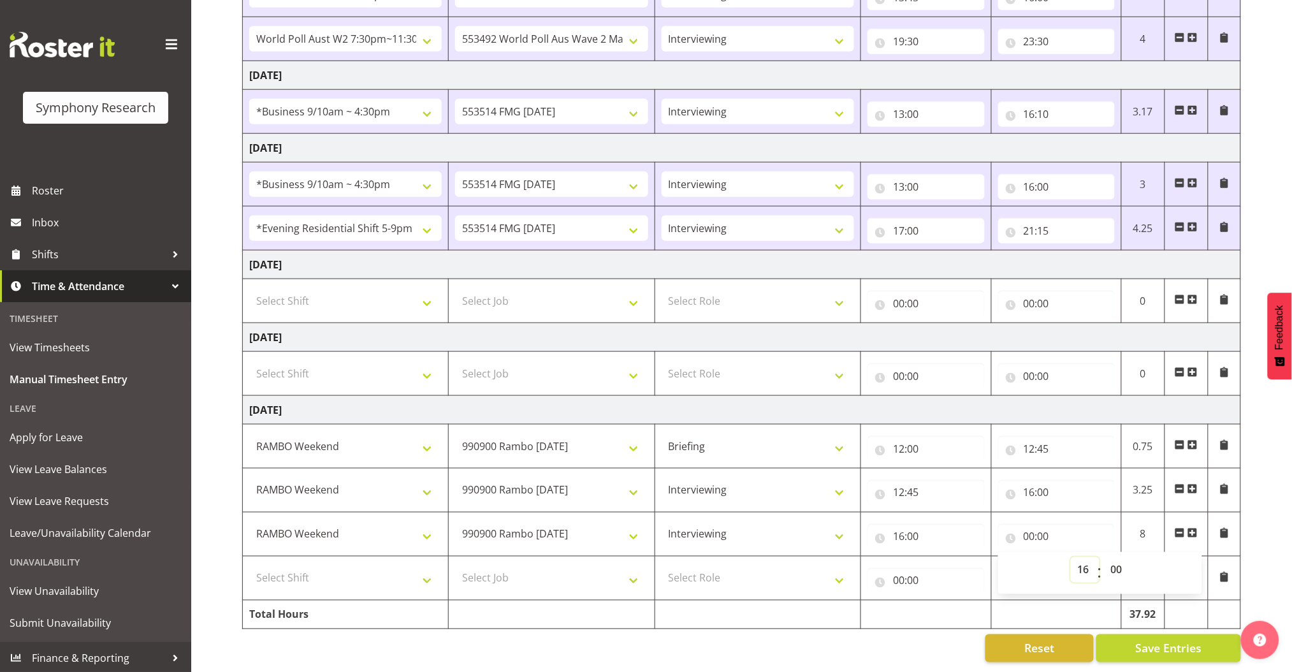
type input "16:00"
click at [1051, 524] on input "16:00" at bounding box center [1056, 536] width 117 height 25
click at [1047, 524] on input "16:00" at bounding box center [1056, 536] width 117 height 25
click at [1045, 524] on input "16:00" at bounding box center [1056, 536] width 117 height 25
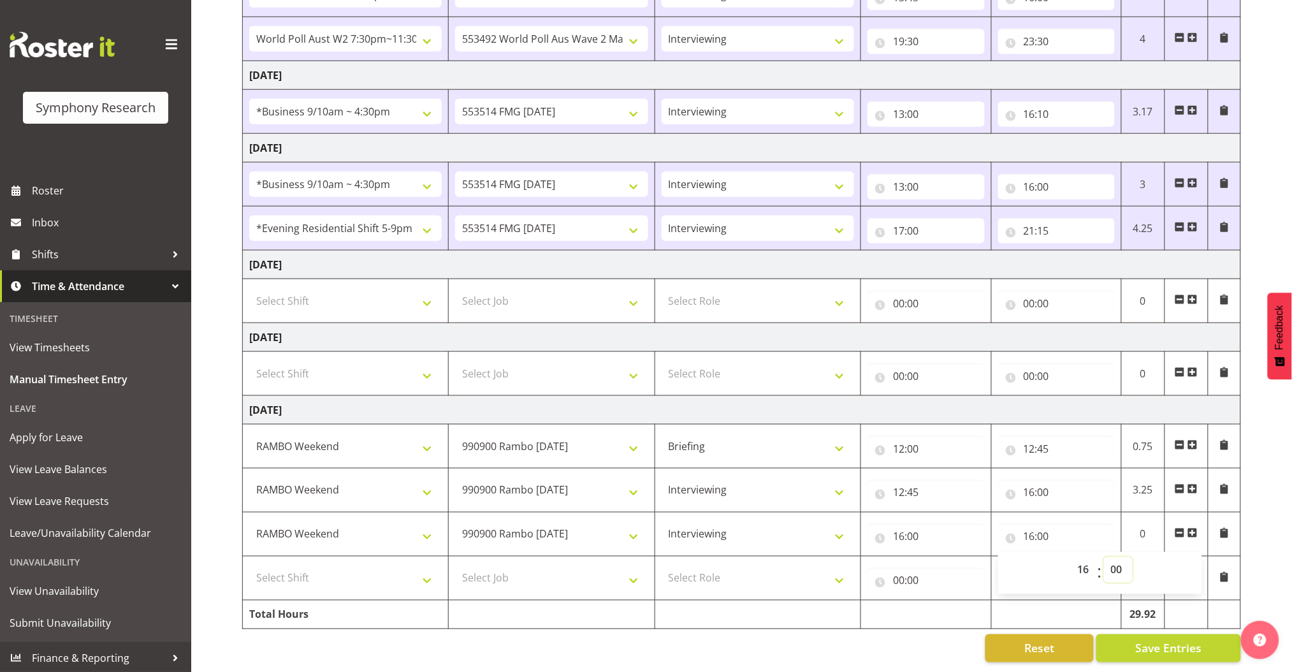
click at [1112, 557] on select "00 01 02 03 04 05 06 07 08 09 10 11 12 13 14 15 16 17 18 19 20 21 22 23 24 25 2…" at bounding box center [1118, 569] width 29 height 25
select select "15"
click at [1104, 557] on select "00 01 02 03 04 05 06 07 08 09 10 11 12 13 14 15 16 17 18 19 20 21 22 23 24 25 2…" at bounding box center [1118, 569] width 29 height 25
type input "16:15"
click at [615, 566] on select "Select Job 550060 IF Admin 553492 World Poll Aus Wave 2 Main 2025 553493 World …" at bounding box center [551, 577] width 193 height 25
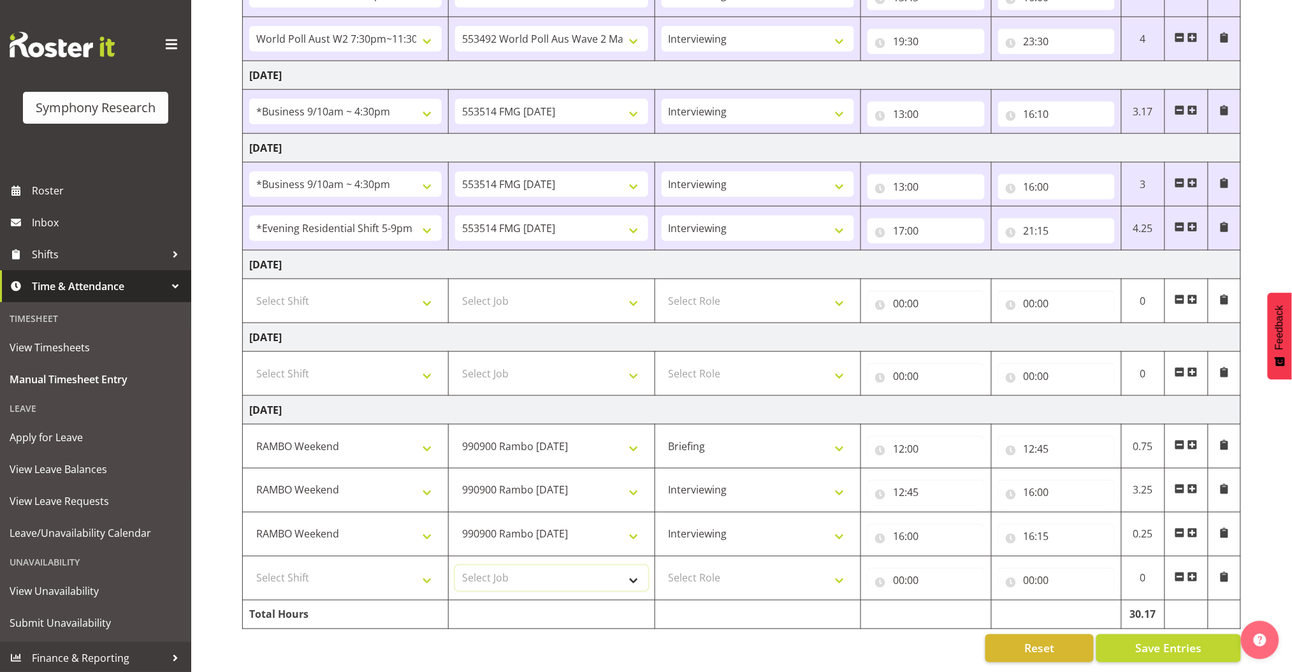
select select "10499"
click at [455, 565] on select "Select Job 550060 IF Admin 553492 World Poll Aus Wave 2 Main 2025 553493 World …" at bounding box center [551, 577] width 193 height 25
click at [426, 574] on select "Select Shift !!Weekend Residential (Roster IT Shift Label) *Business 9/10am ~ 4…" at bounding box center [345, 577] width 193 height 25
select select "56692"
click at [249, 565] on select "Select Shift !!Weekend Residential (Roster IT Shift Label) *Business 9/10am ~ 4…" at bounding box center [345, 577] width 193 height 25
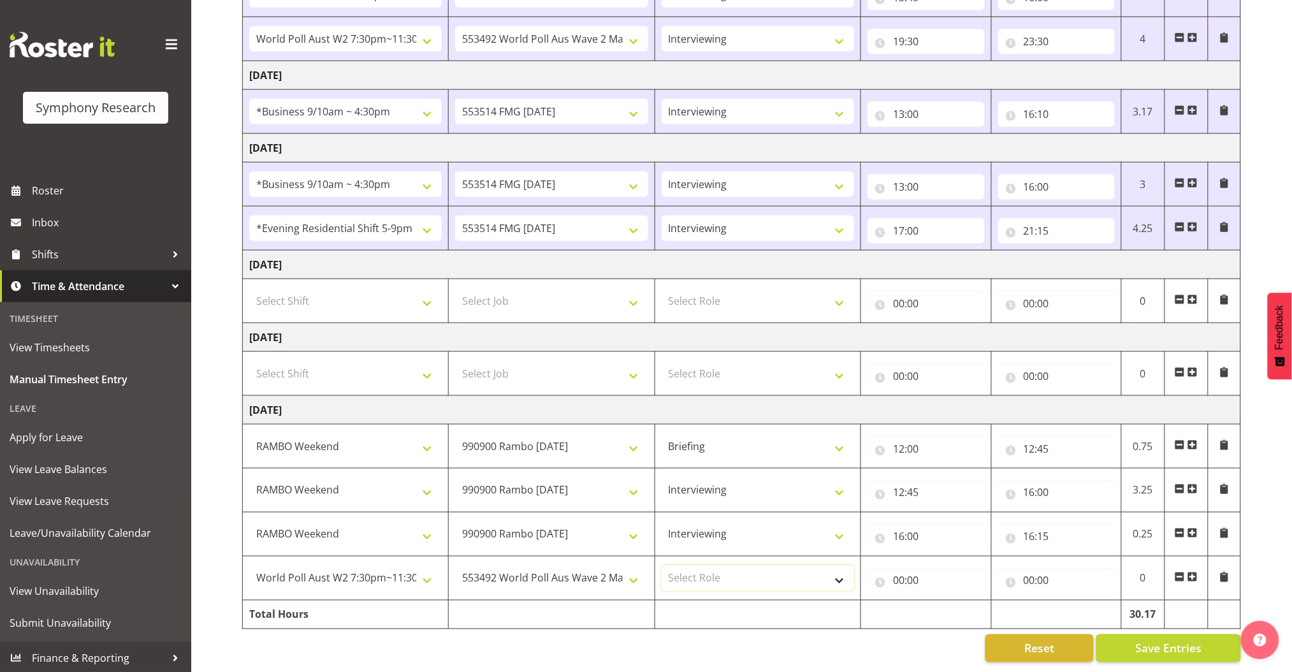
click at [696, 565] on select "Select Role Briefing Interviewing" at bounding box center [758, 577] width 193 height 25
select select "47"
click at [662, 565] on select "Select Role Briefing Interviewing" at bounding box center [758, 577] width 193 height 25
click at [894, 569] on input "00:00" at bounding box center [926, 580] width 117 height 25
click at [946, 601] on select "00 01 02 03 04 05 06 07 08 09 10 11 12 13 14 15 16 17 18 19 20 21 22 23" at bounding box center [954, 613] width 29 height 25
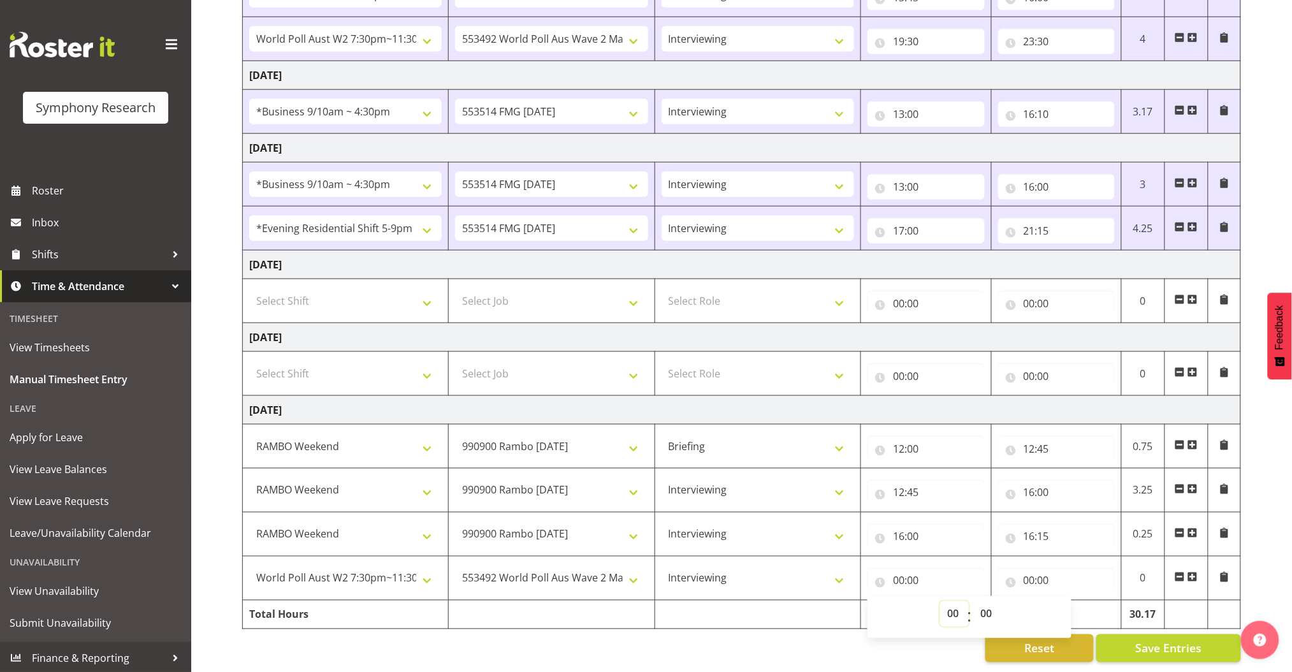
select select "16"
click at [940, 601] on select "00 01 02 03 04 05 06 07 08 09 10 11 12 13 14 15 16 17 18 19 20 21 22 23" at bounding box center [954, 613] width 29 height 25
type input "16:00"
click at [915, 568] on input "16:00" at bounding box center [926, 580] width 117 height 25
click at [916, 568] on input "16:00" at bounding box center [926, 580] width 117 height 25
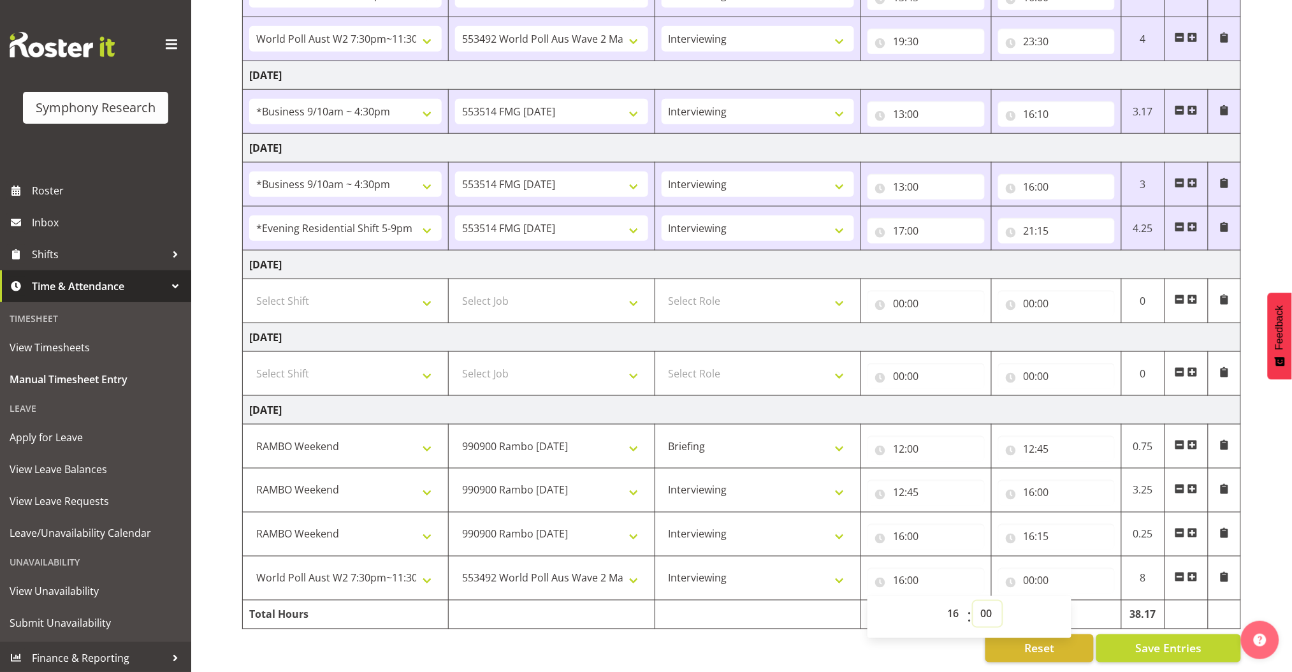
click at [989, 601] on select "00 01 02 03 04 05 06 07 08 09 10 11 12 13 14 15 16 17 18 19 20 21 22 23 24 25 2…" at bounding box center [987, 613] width 29 height 25
select select "45"
click at [973, 601] on select "00 01 02 03 04 05 06 07 08 09 10 11 12 13 14 15 16 17 18 19 20 21 22 23 24 25 2…" at bounding box center [987, 613] width 29 height 25
type input "16:45"
click at [1029, 568] on input "00:00" at bounding box center [1056, 580] width 117 height 25
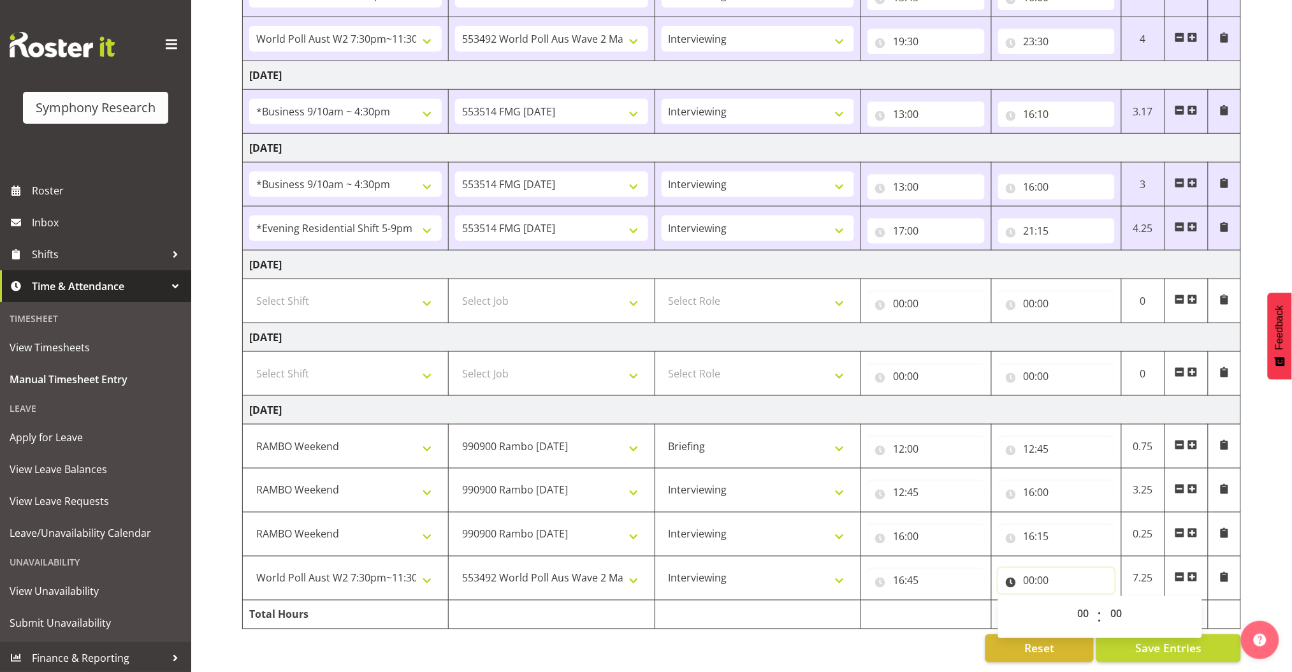
click at [1030, 568] on input "00:00" at bounding box center [1056, 580] width 117 height 25
click at [1032, 568] on input "00:00" at bounding box center [1056, 580] width 117 height 25
click at [1085, 601] on select "00 01 02 03 04 05 06 07 08 09 10 11 12 13 14 15 16 17 18 19 20 21 22 23" at bounding box center [1085, 613] width 29 height 25
select select "19"
click at [1071, 601] on select "00 01 02 03 04 05 06 07 08 09 10 11 12 13 14 15 16 17 18 19 20 21 22 23" at bounding box center [1085, 613] width 29 height 25
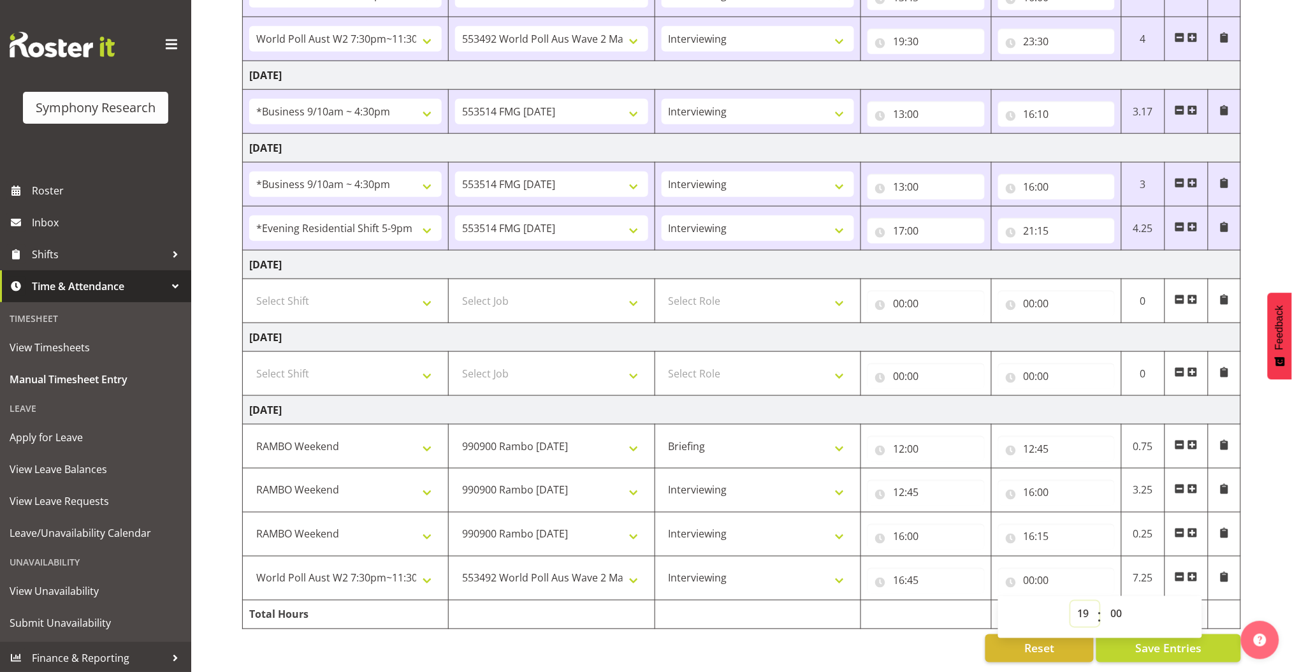
type input "19:00"
click at [1045, 568] on input "19:00" at bounding box center [1056, 580] width 117 height 25
click at [1123, 601] on select "00 01 02 03 04 05 06 07 08 09 10 11 12 13 14 15 16 17 18 19 20 21 22 23 24 25 2…" at bounding box center [1118, 613] width 29 height 25
select select "21"
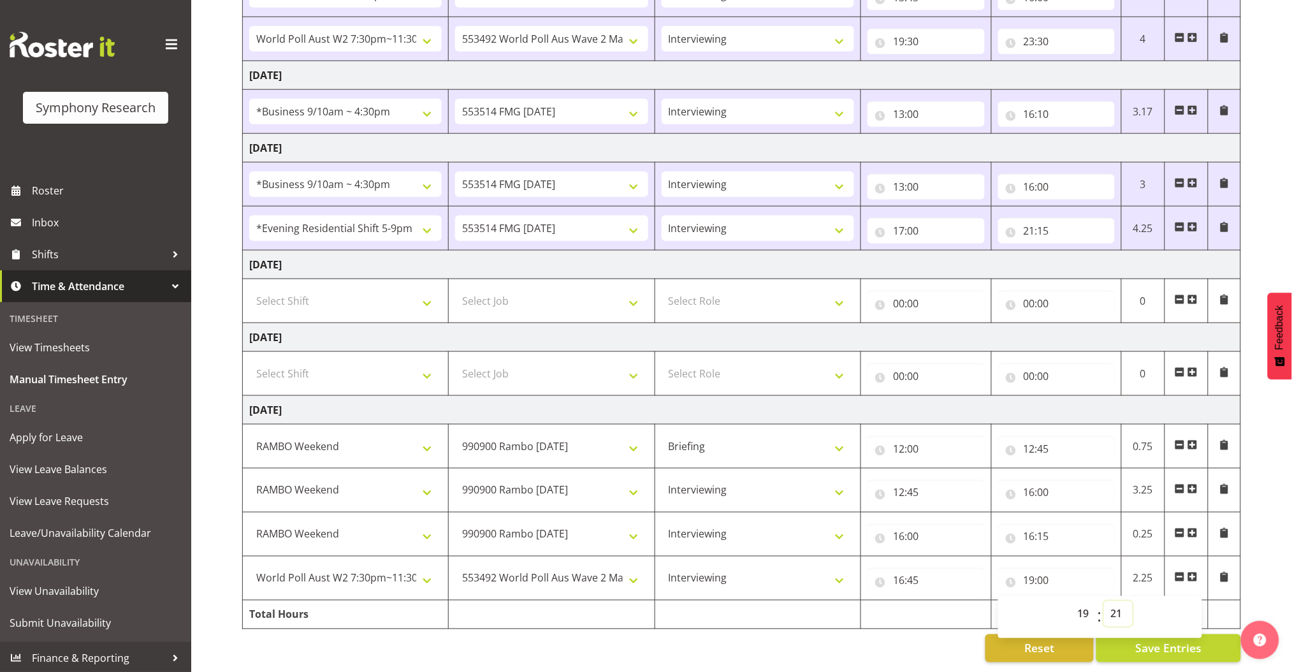
click at [1104, 601] on select "00 01 02 03 04 05 06 07 08 09 10 11 12 13 14 15 16 17 18 19 20 21 22 23 24 25 2…" at bounding box center [1118, 613] width 29 height 25
type input "19:21"
click at [1206, 636] on button "Save Entries" at bounding box center [1168, 648] width 145 height 28
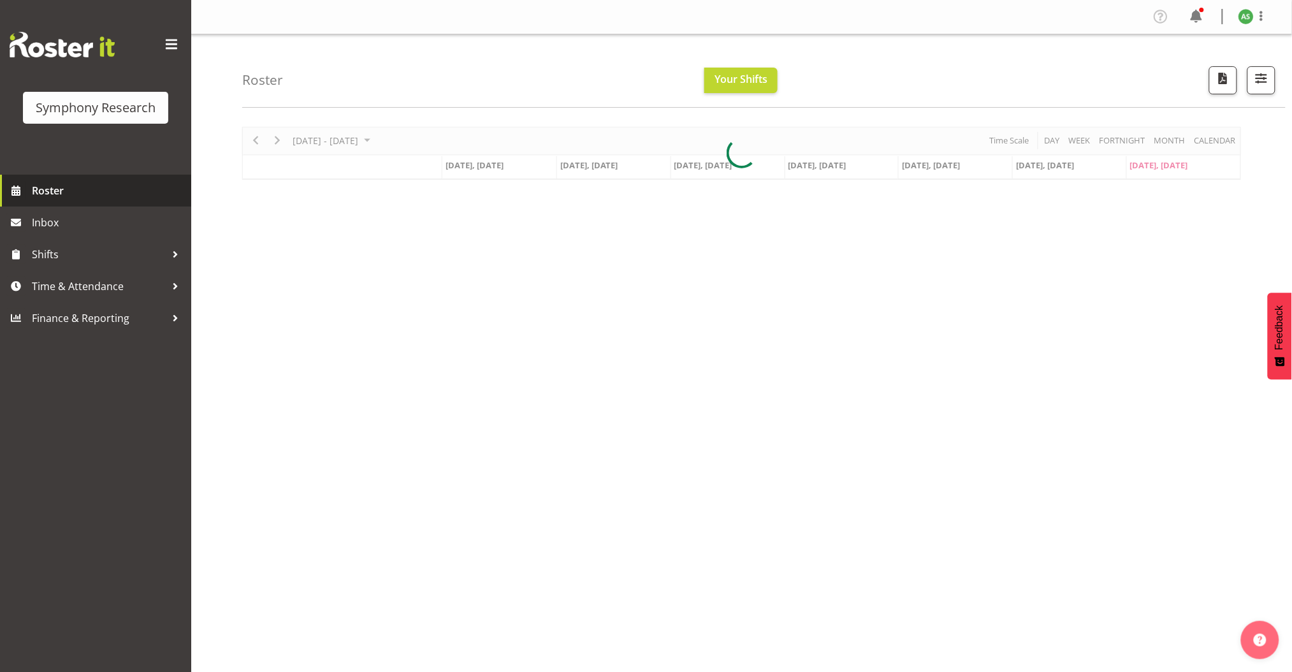
click at [66, 191] on span "Roster" at bounding box center [108, 190] width 153 height 19
click at [62, 187] on span "Roster" at bounding box center [108, 190] width 153 height 19
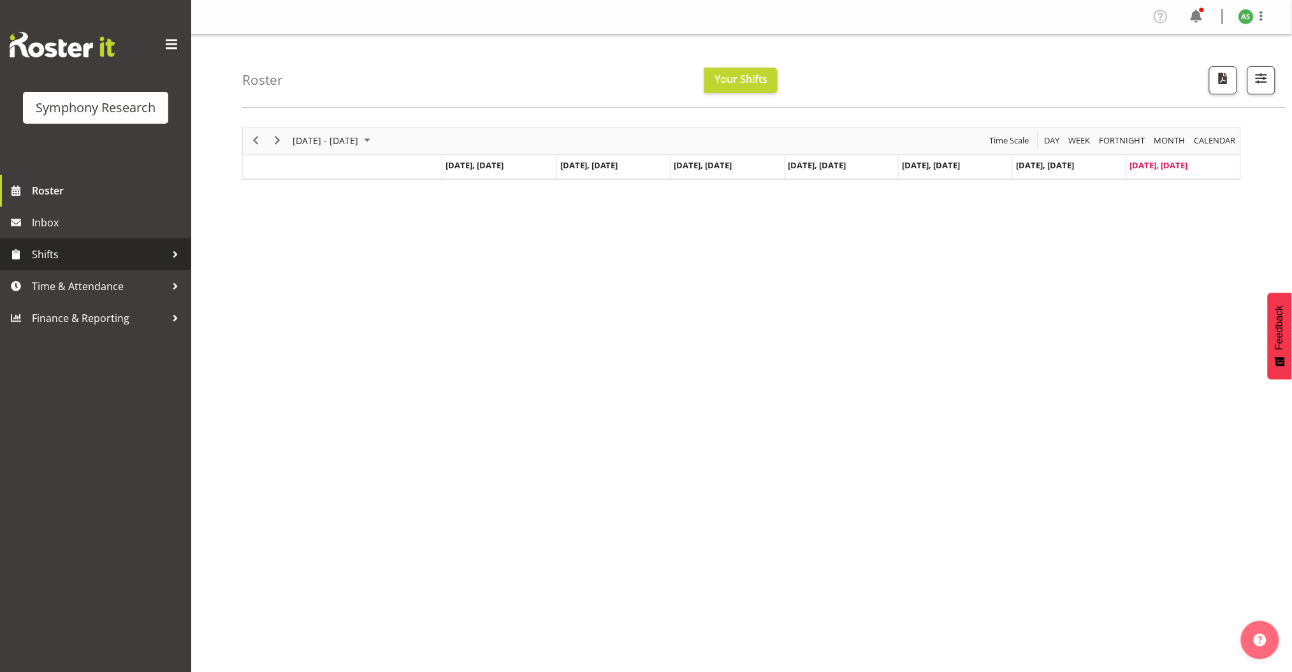
click at [54, 249] on span "Shifts" at bounding box center [99, 254] width 134 height 19
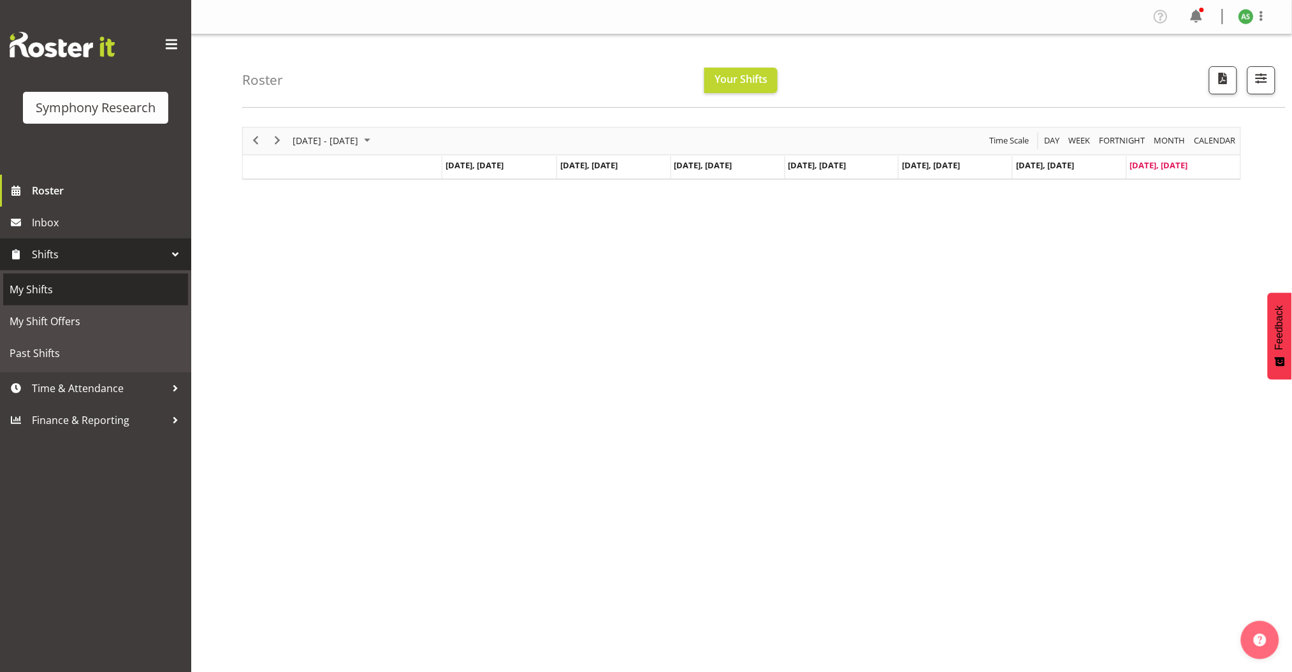
click at [51, 284] on span "My Shifts" at bounding box center [96, 289] width 172 height 19
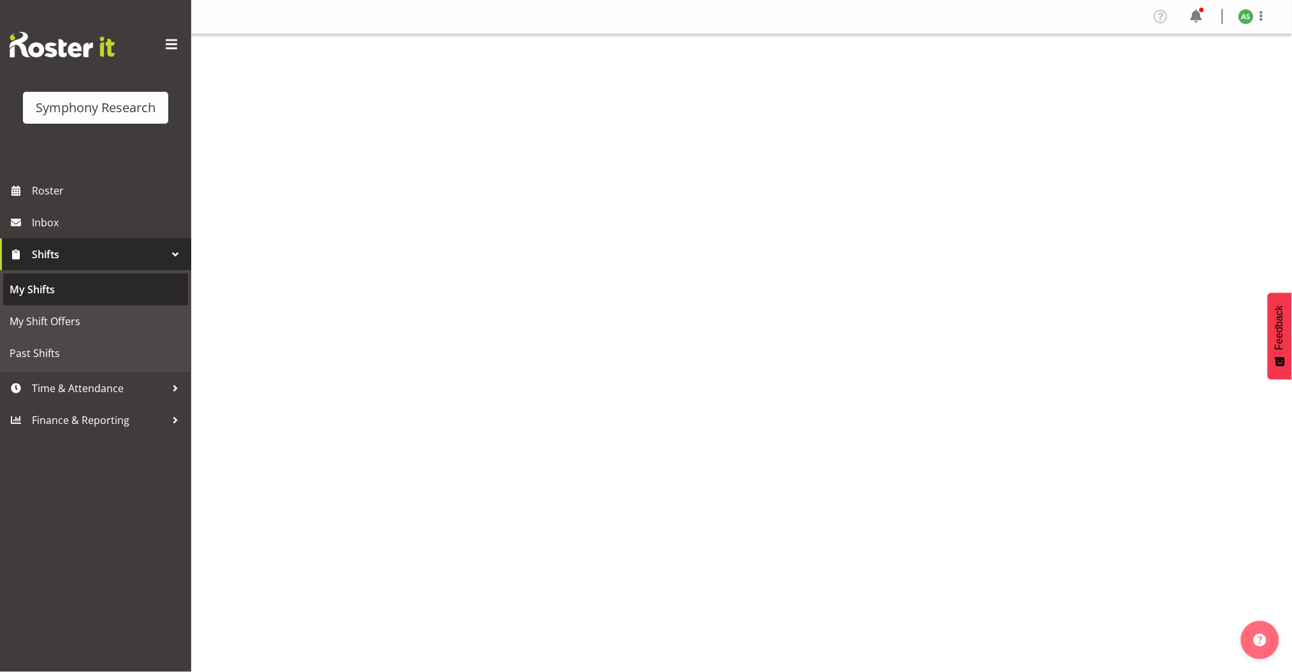
click at [50, 287] on span "My Shifts" at bounding box center [96, 289] width 172 height 19
click at [49, 290] on span "My Shifts" at bounding box center [96, 289] width 172 height 19
click at [54, 254] on span "Shifts" at bounding box center [99, 254] width 134 height 19
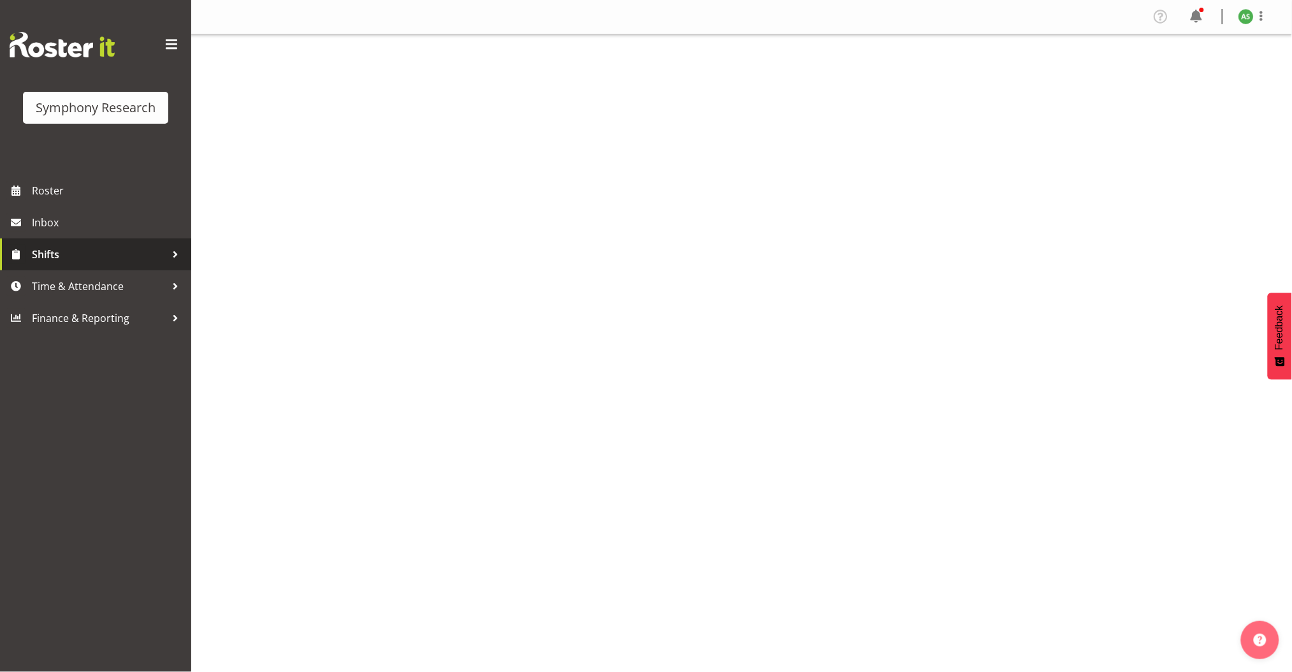
click at [54, 254] on span "Shifts" at bounding box center [99, 254] width 134 height 19
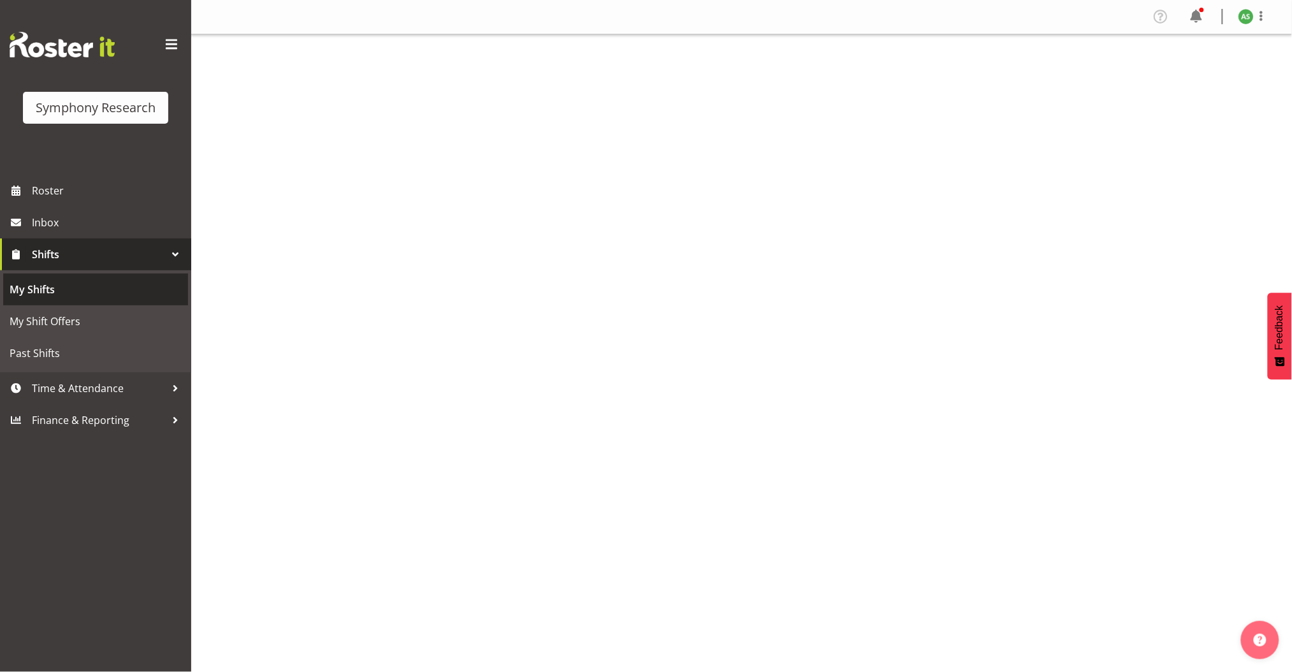
click at [52, 294] on span "My Shifts" at bounding box center [96, 289] width 172 height 19
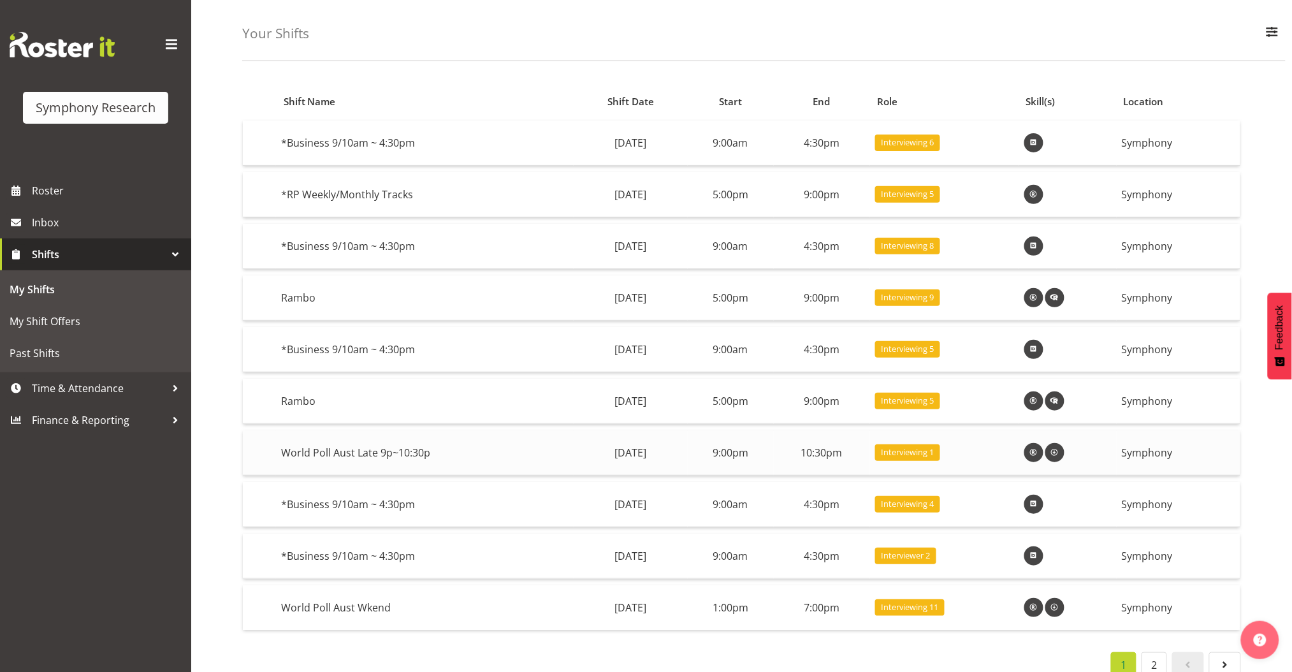
scroll to position [71, 0]
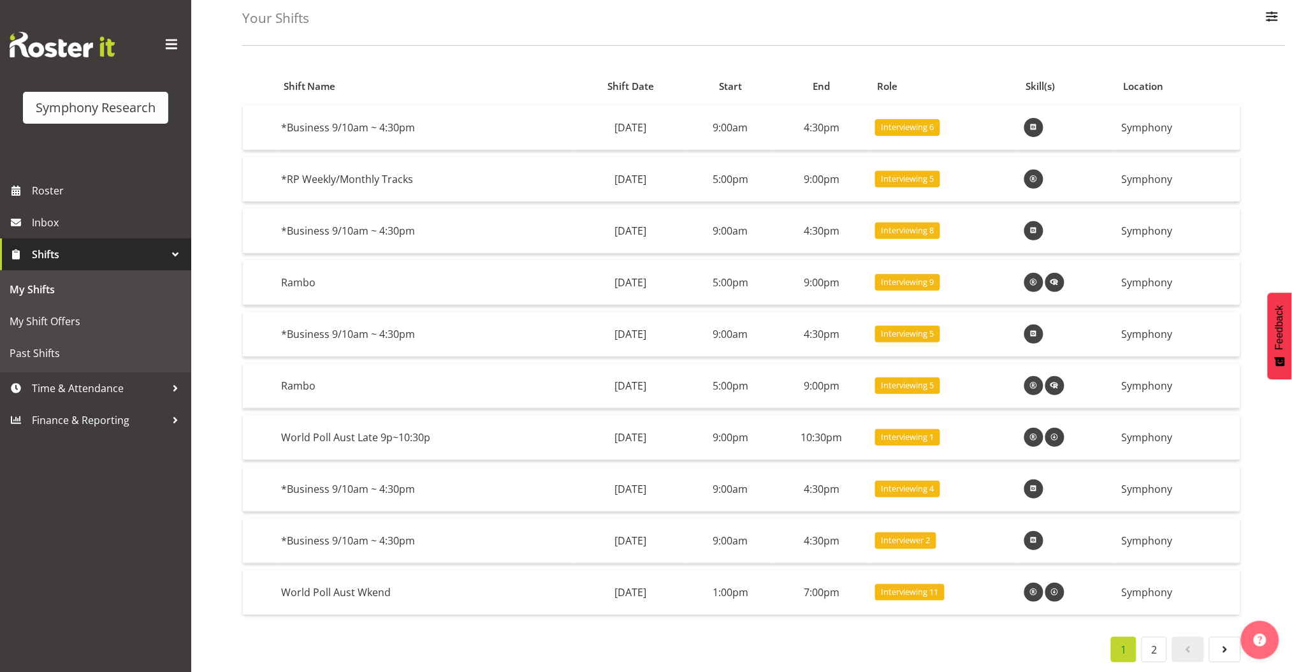
click at [68, 248] on span "Shifts" at bounding box center [99, 254] width 134 height 19
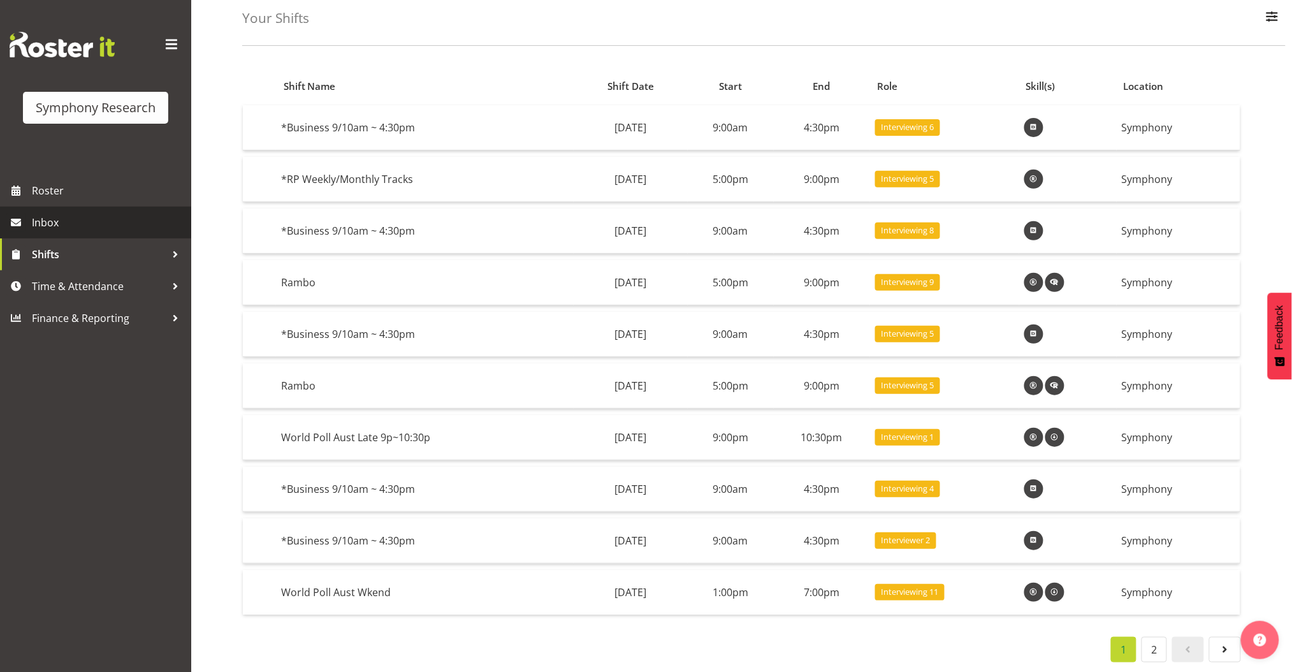
click at [55, 227] on span "Inbox" at bounding box center [108, 222] width 153 height 19
